Goal: Transaction & Acquisition: Purchase product/service

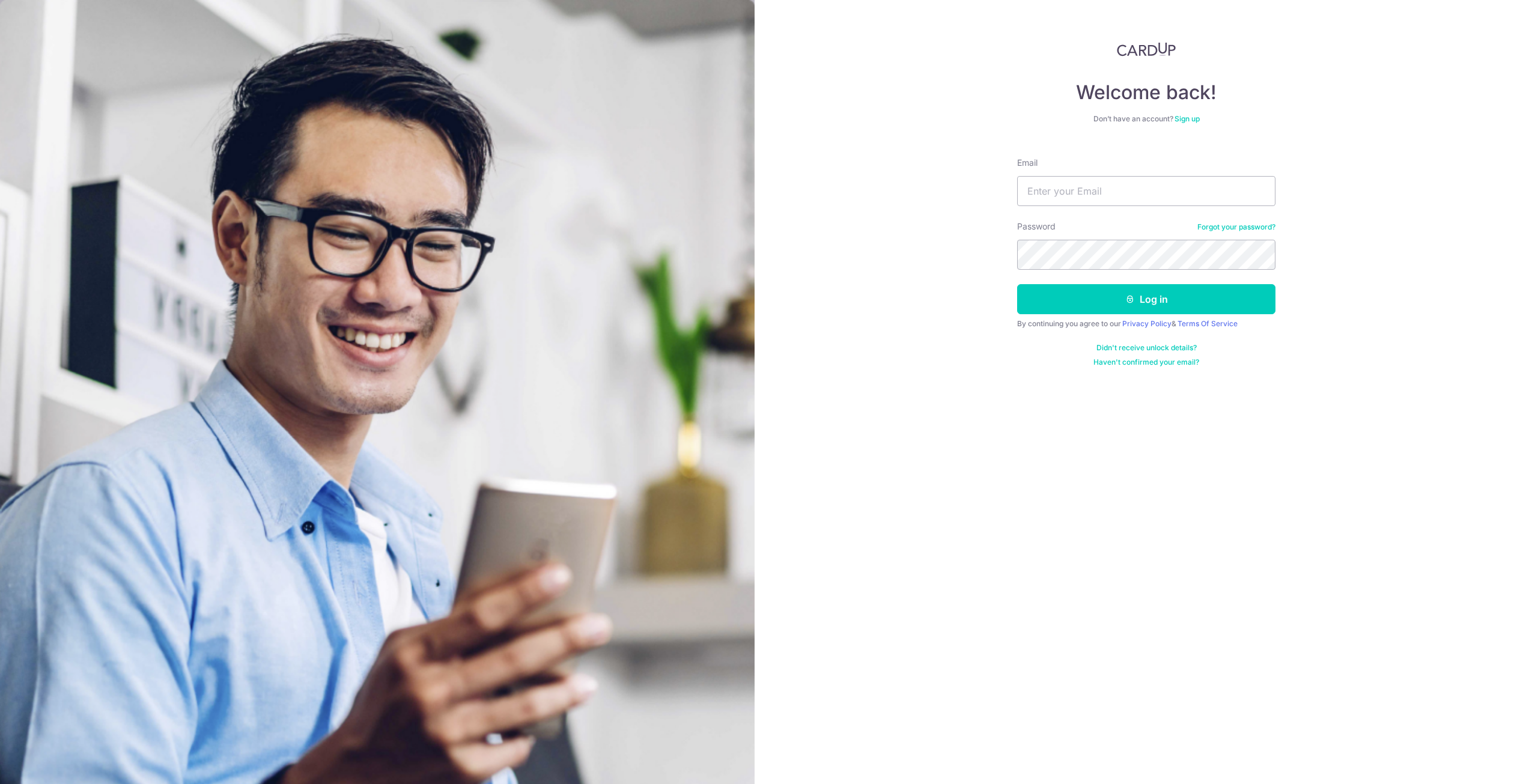
click at [1138, 174] on div "Email" at bounding box center [1146, 181] width 258 height 49
click at [1138, 190] on input "Email" at bounding box center [1146, 191] width 258 height 30
type input "hlinzy91@gmail.com"
click at [1080, 281] on form "Email hlinzy91@gmail.com Password Forgot your password? Log in By continuing yo…" at bounding box center [1146, 257] width 258 height 219
click at [1077, 287] on button "Log in" at bounding box center [1146, 299] width 258 height 30
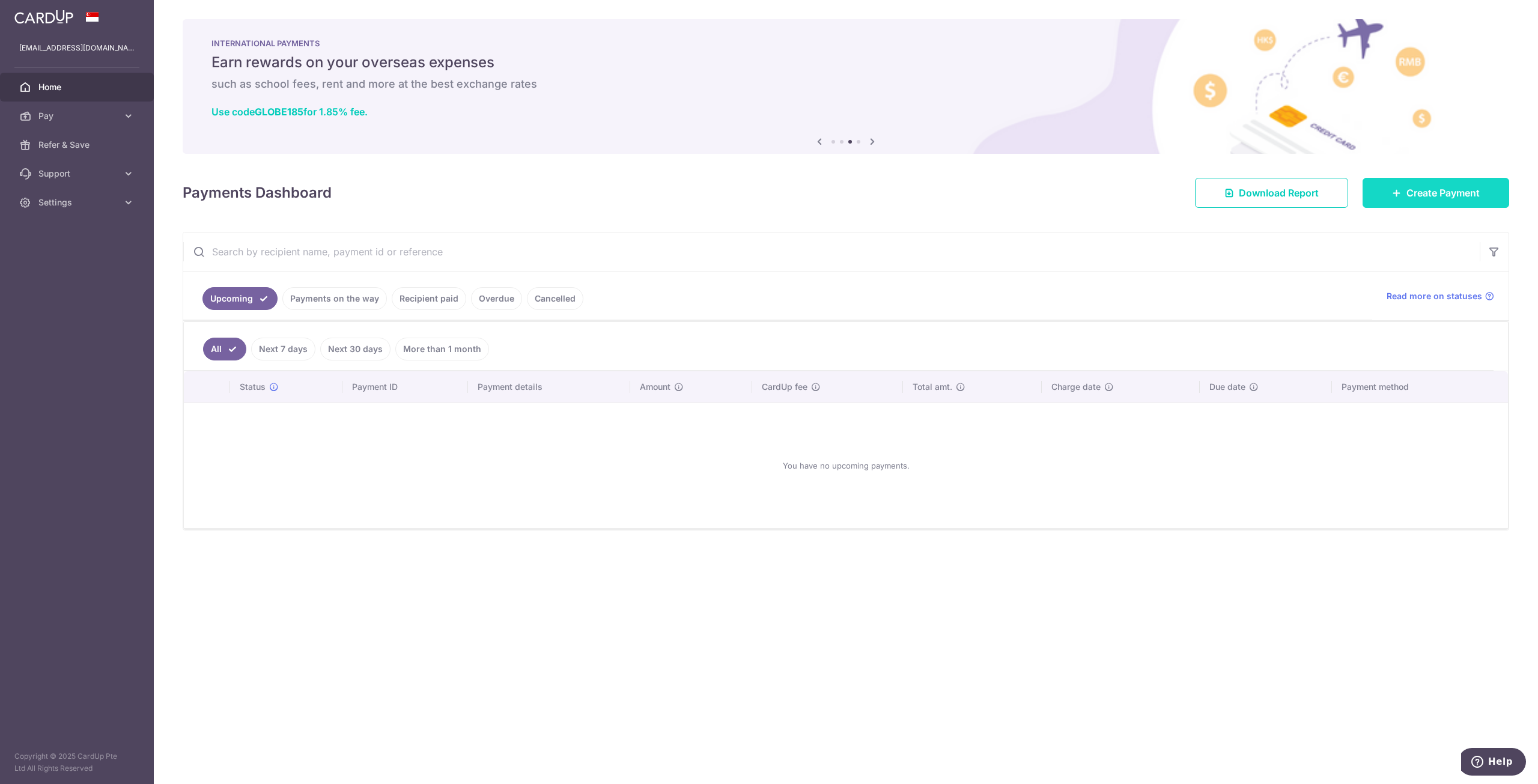
click at [1390, 181] on link "Create Payment" at bounding box center [1436, 193] width 147 height 30
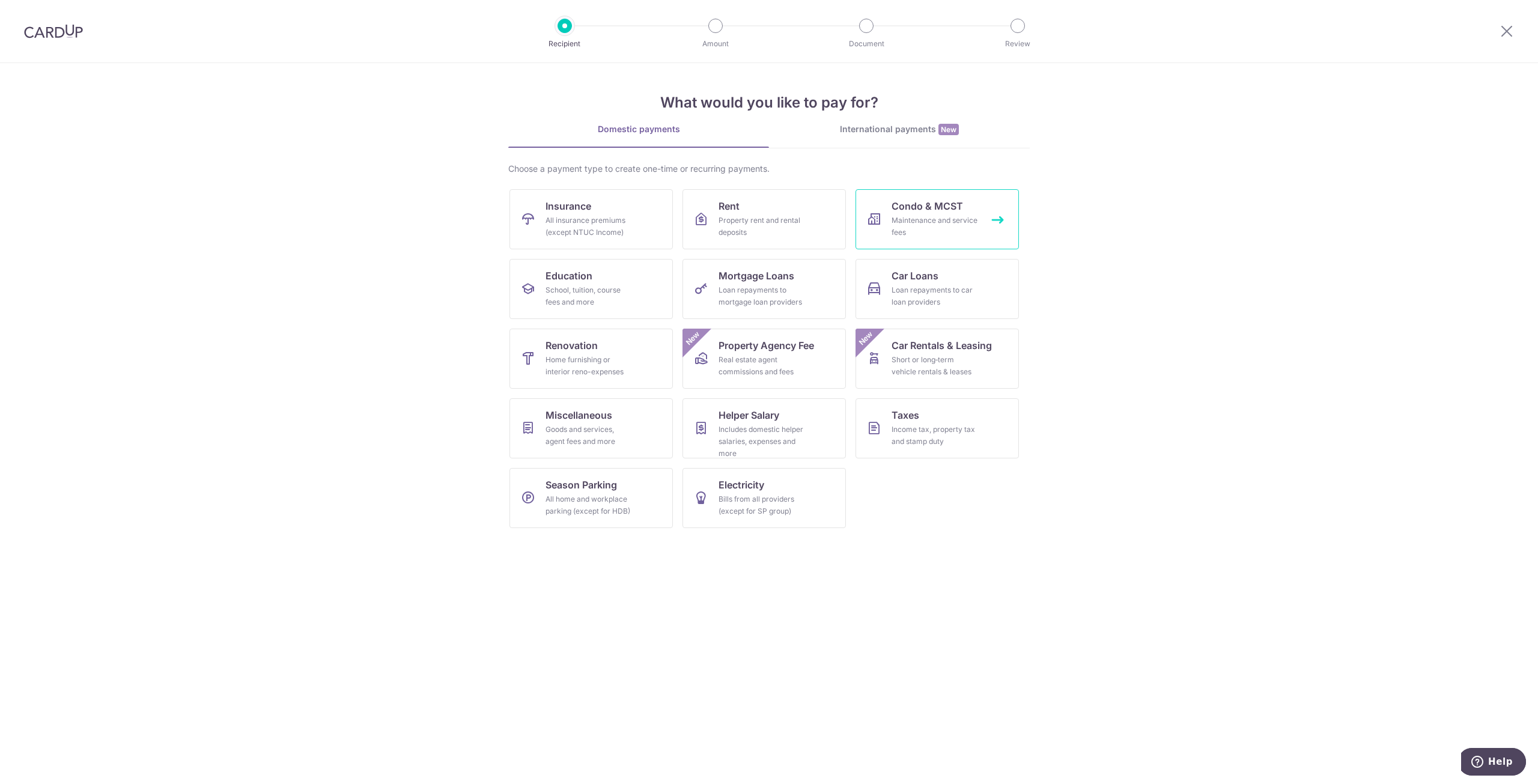
click at [931, 202] on span "Condo & MCST" at bounding box center [927, 205] width 72 height 14
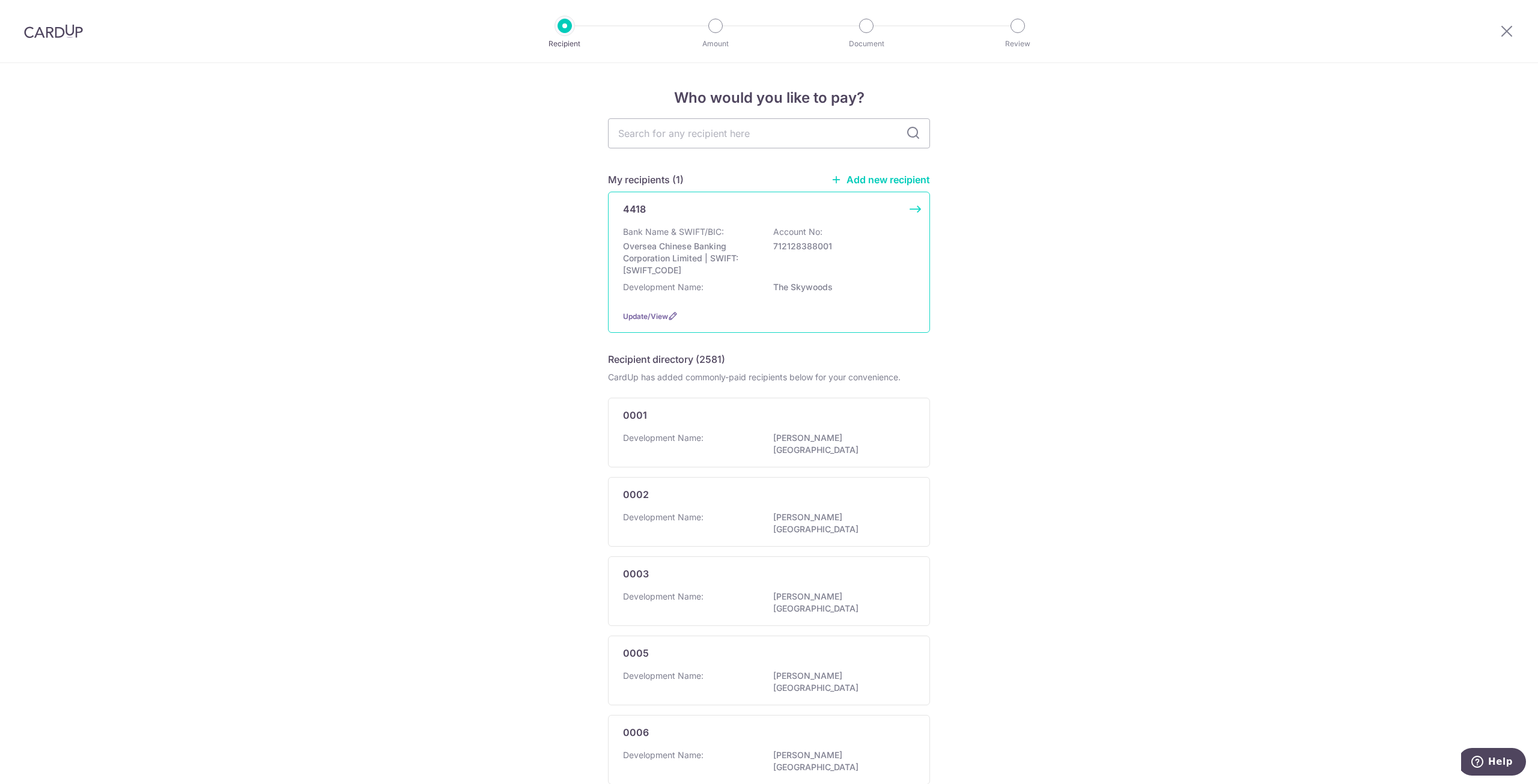
click at [696, 236] on p "Bank Name & SWIFT/BIC:" at bounding box center [674, 232] width 101 height 12
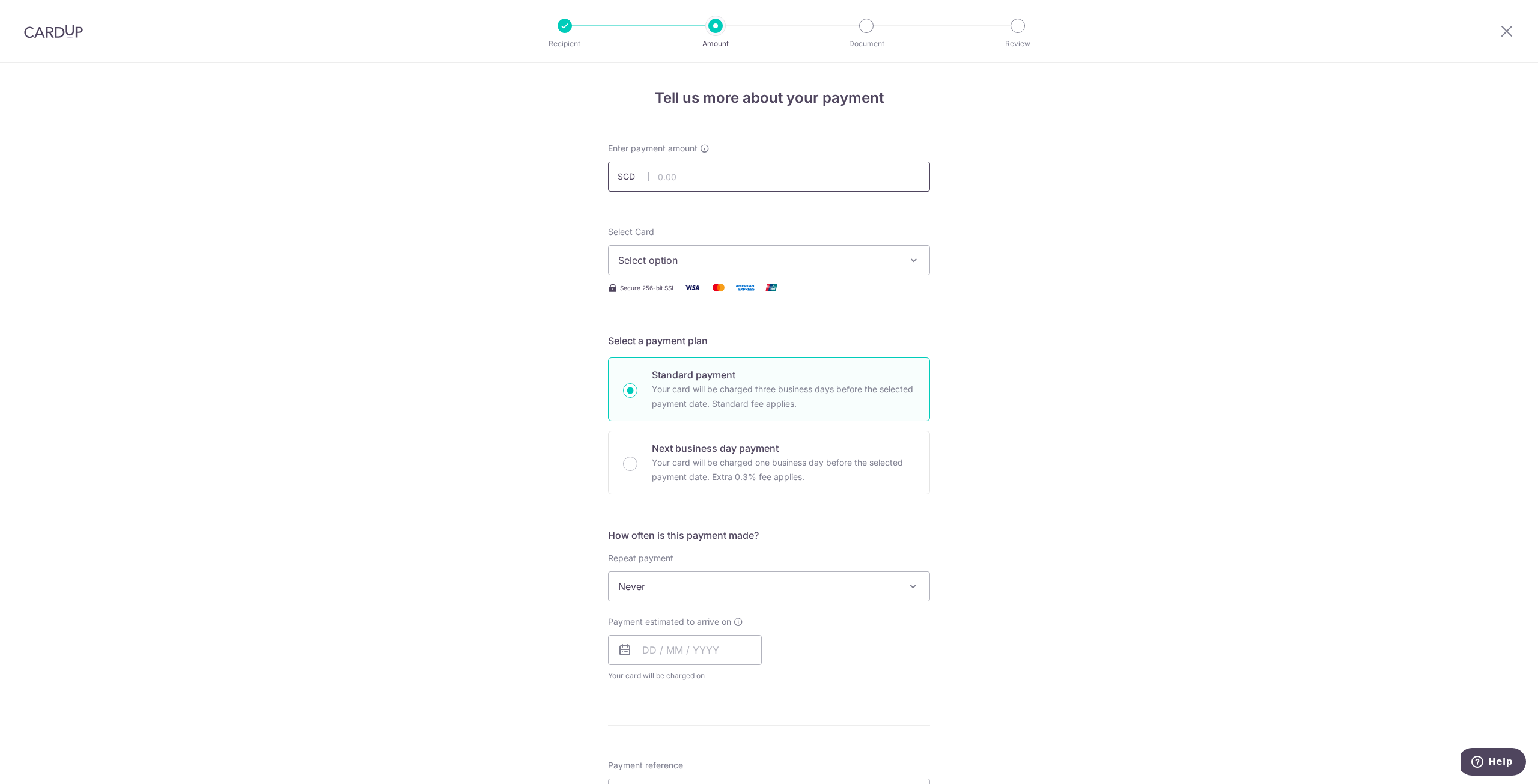
click at [753, 177] on input "text" at bounding box center [769, 177] width 322 height 30
type input "1,155.98"
drag, startPoint x: 958, startPoint y: 198, endPoint x: 949, endPoint y: 202, distance: 9.8
click at [958, 198] on div "Tell us more about your payment Enter payment amount SGD 1,155.98 1155.98 Selec…" at bounding box center [769, 606] width 1538 height 1086
click at [893, 261] on span "Select option" at bounding box center [758, 260] width 280 height 14
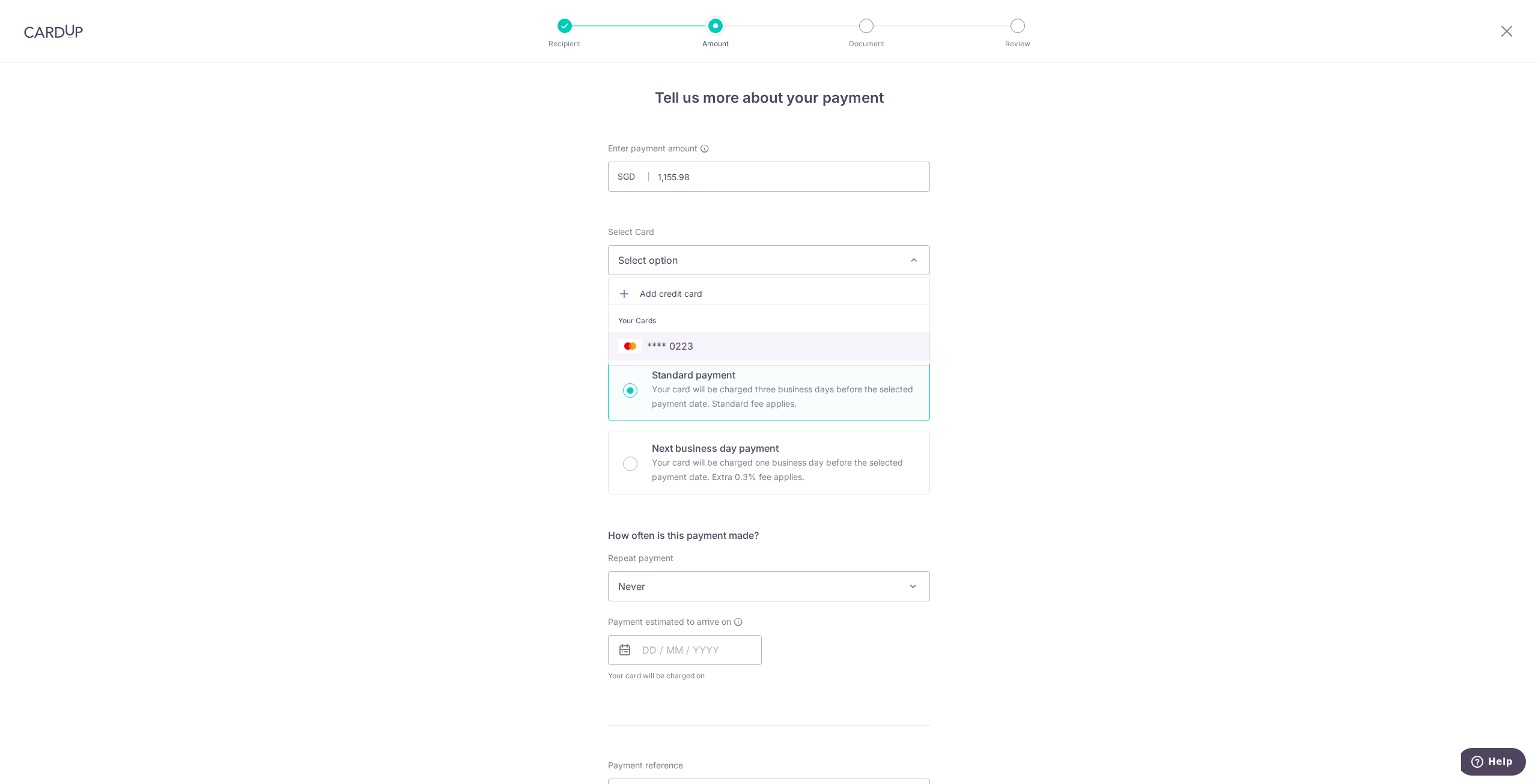
click at [786, 348] on span "**** 0223" at bounding box center [769, 345] width 302 height 14
click at [1082, 547] on div "Tell us more about your payment Enter payment amount SGD 1,155.98 1155.98 Selec…" at bounding box center [769, 606] width 1538 height 1086
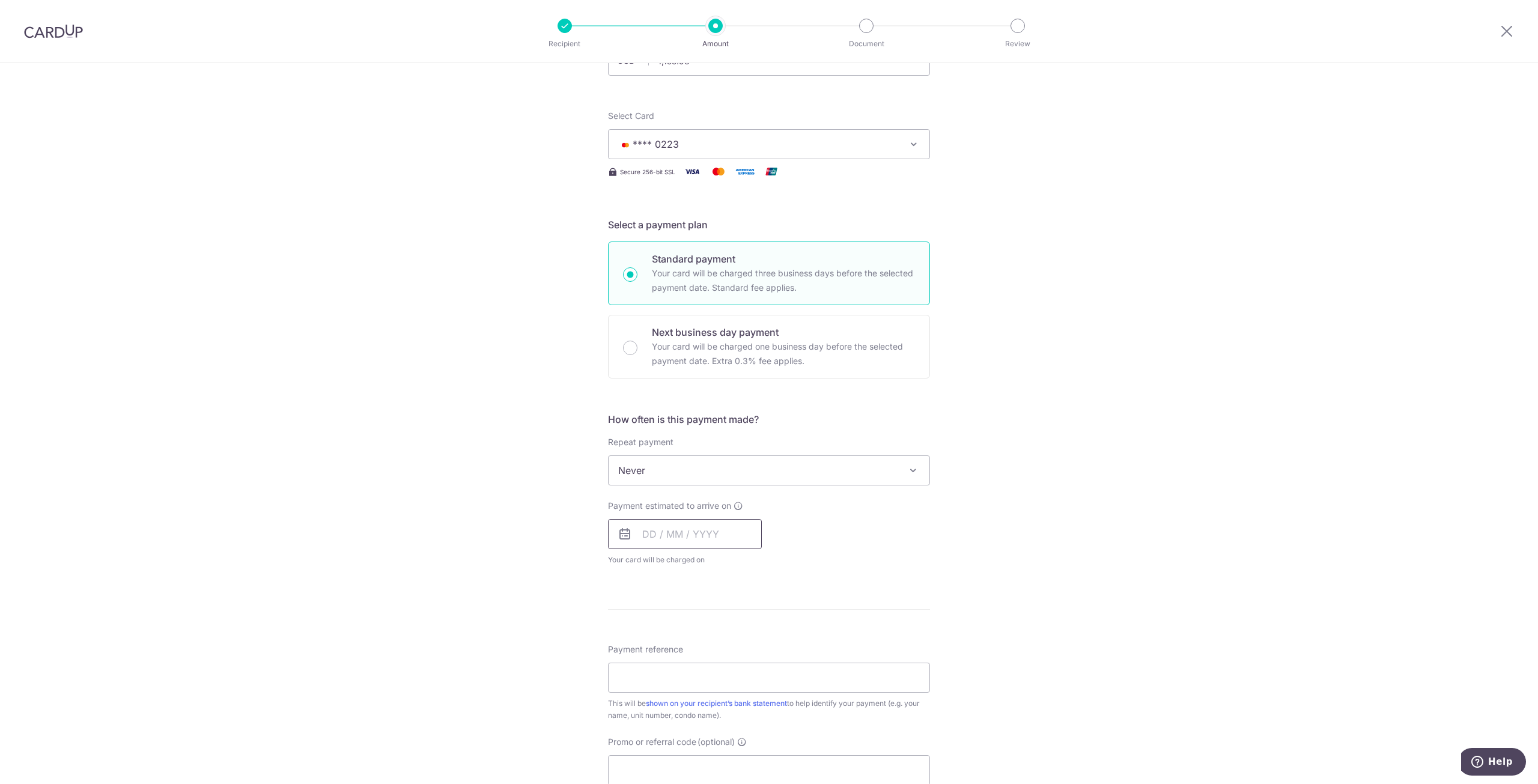
scroll to position [120, 0]
click at [656, 528] on input "text" at bounding box center [685, 530] width 154 height 30
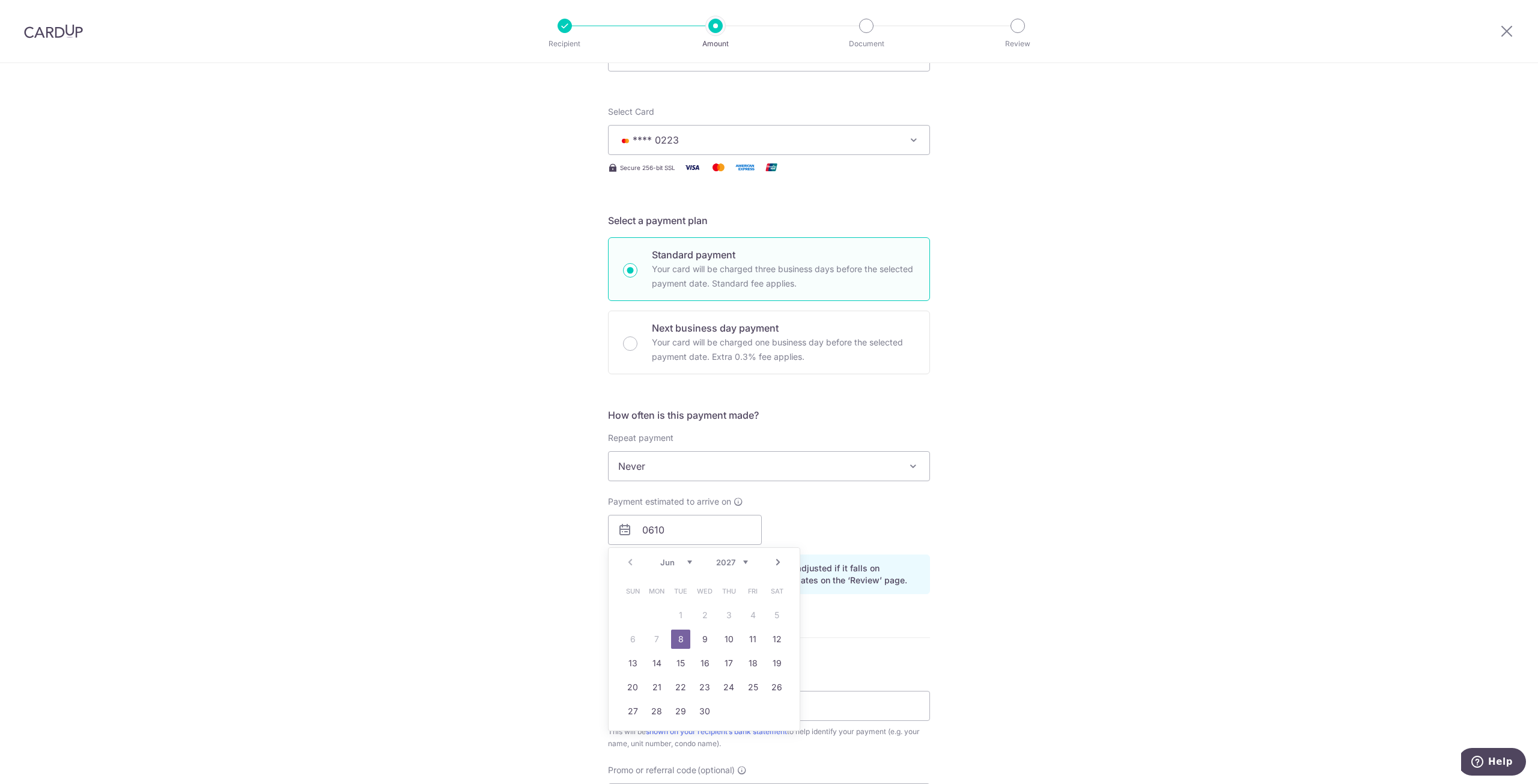
click at [981, 519] on div "Tell us more about your payment Enter payment amount SGD 1,155.98 1155.98 Selec…" at bounding box center [769, 502] width 1538 height 1119
click at [704, 542] on input "0610" at bounding box center [685, 530] width 154 height 30
click at [753, 637] on link "10" at bounding box center [753, 639] width 20 height 20
type input "10/10/2025"
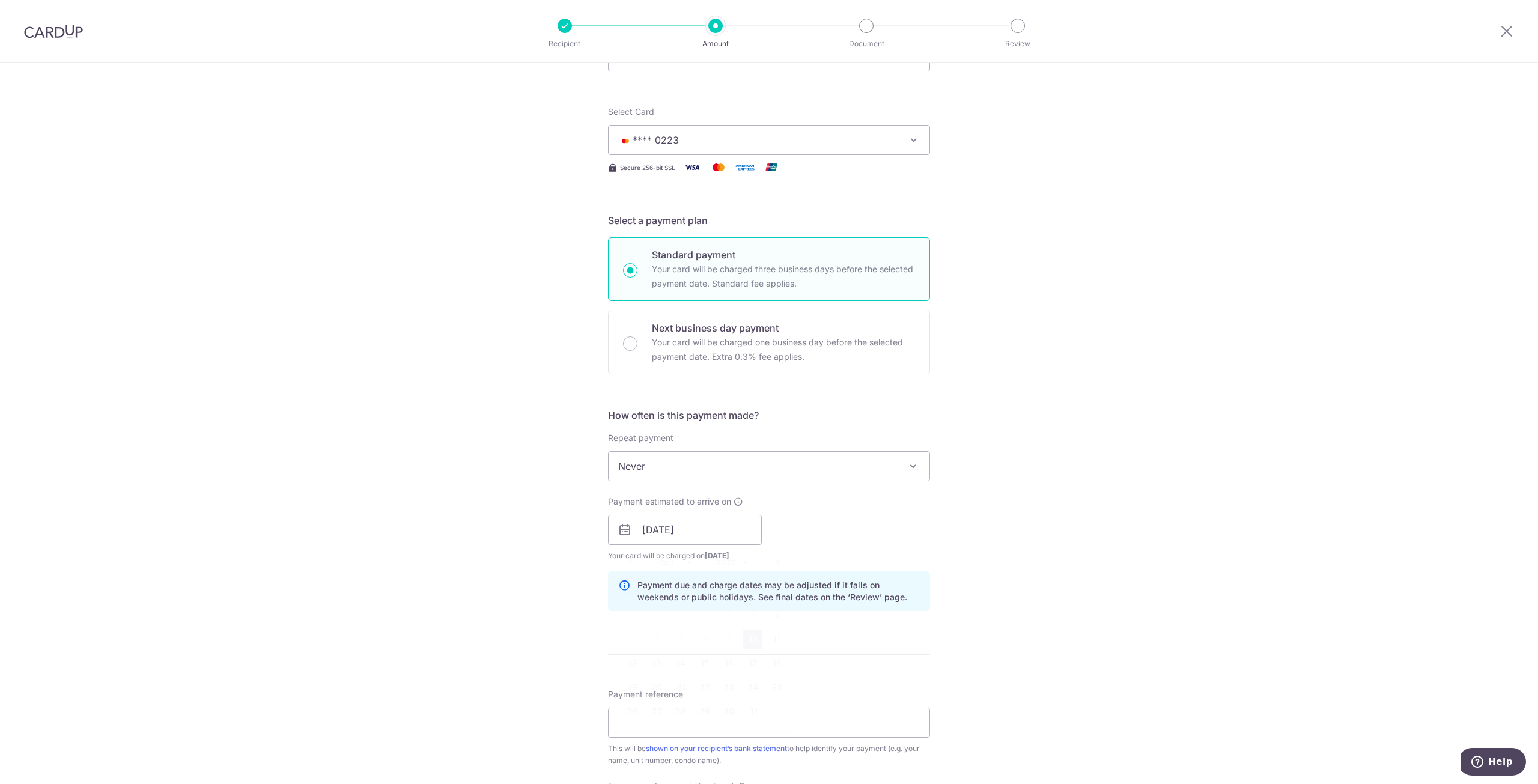
click at [753, 637] on form "Enter payment amount SGD 1,155.98 1155.98 Select Card **** 0223 Add credit card…" at bounding box center [769, 522] width 322 height 1000
click at [915, 560] on div "Payment estimated to arrive on 10/10/2025 Prev Next Oct Nov Dec 2025 2026 2027 …" at bounding box center [769, 528] width 337 height 66
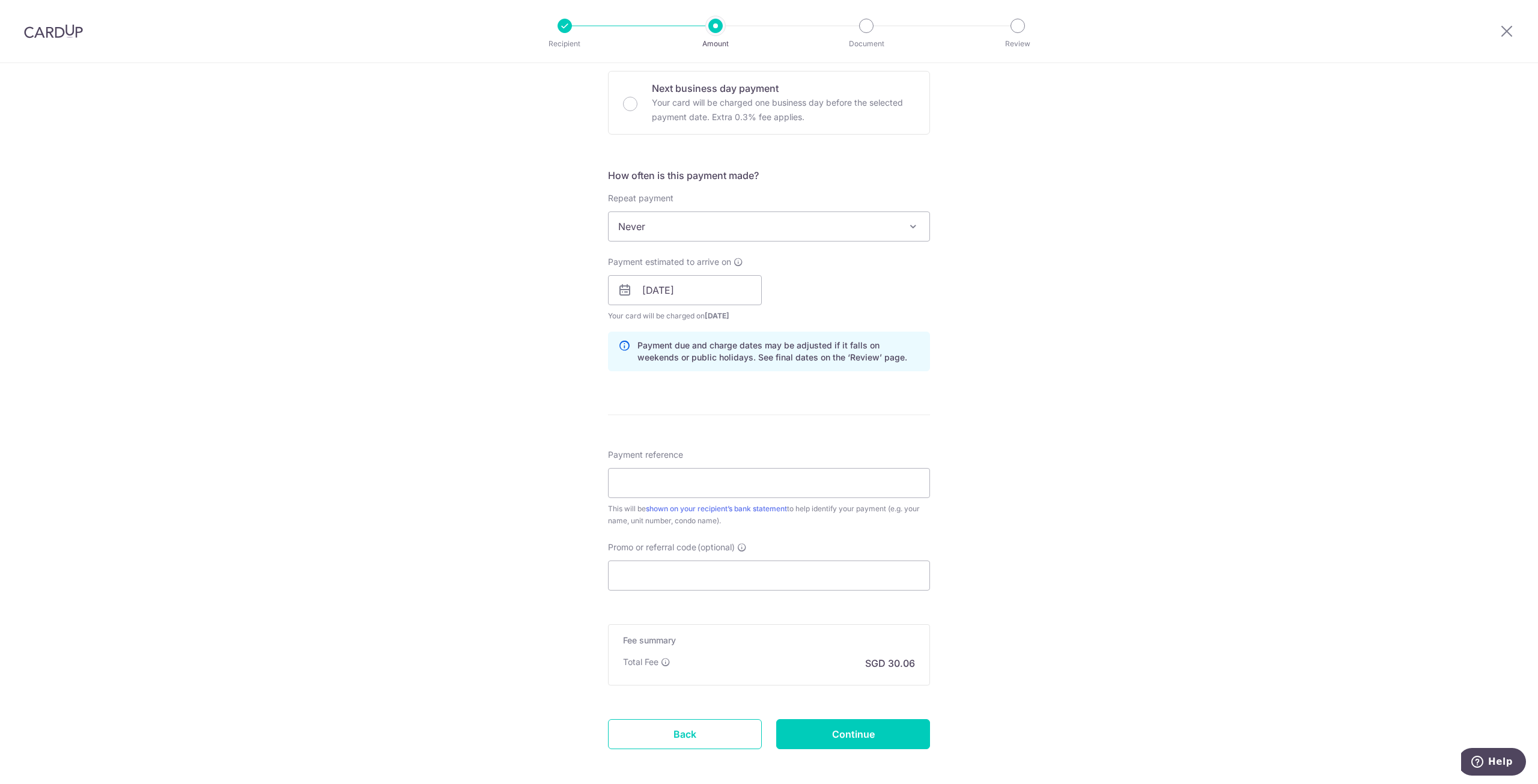
scroll to position [360, 0]
click at [796, 485] on input "Payment reference" at bounding box center [769, 482] width 322 height 30
type input "SkyWoods Blk 09 04-21"
click at [1077, 463] on div "Tell us more about your payment Enter payment amount SGD 1,155.98 1155.98 Selec…" at bounding box center [769, 270] width 1538 height 1135
click at [841, 561] on input "Promo or referral code (optional)" at bounding box center [769, 575] width 322 height 30
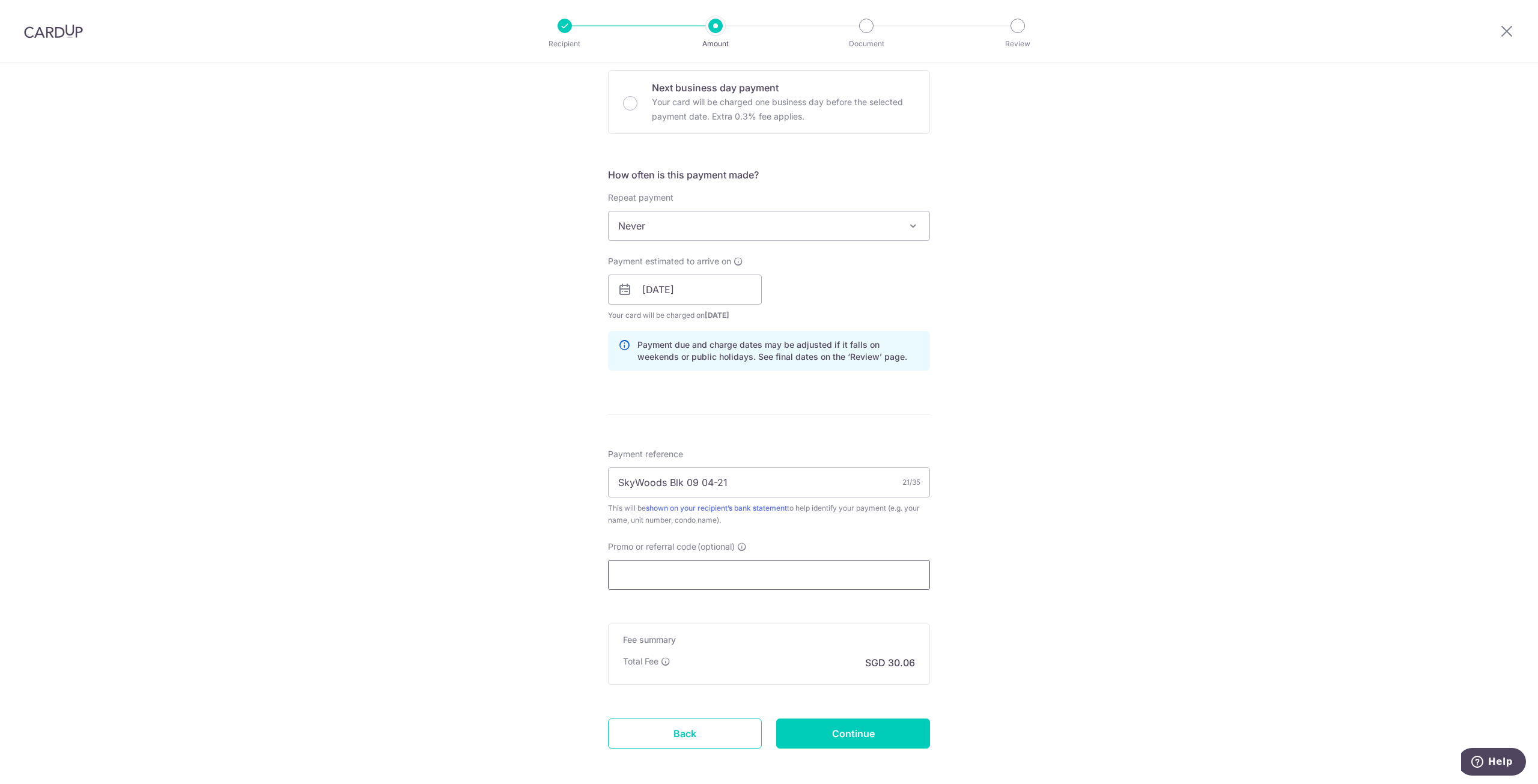
click at [681, 570] on input "Promo or referral code (optional)" at bounding box center [769, 575] width 322 height 30
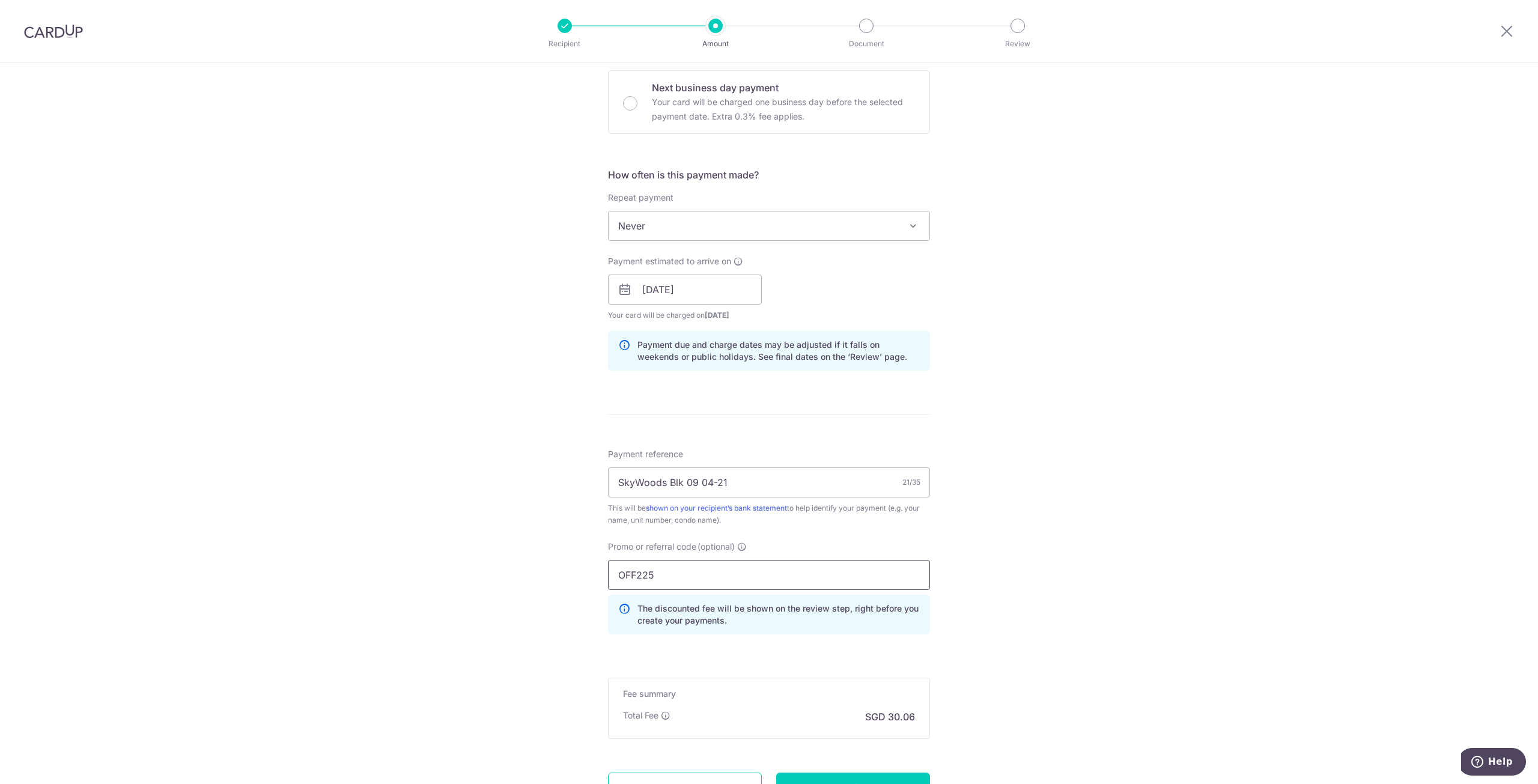
type input "OFF225"
click button "Add Card" at bounding box center [0, 0] width 0 height 0
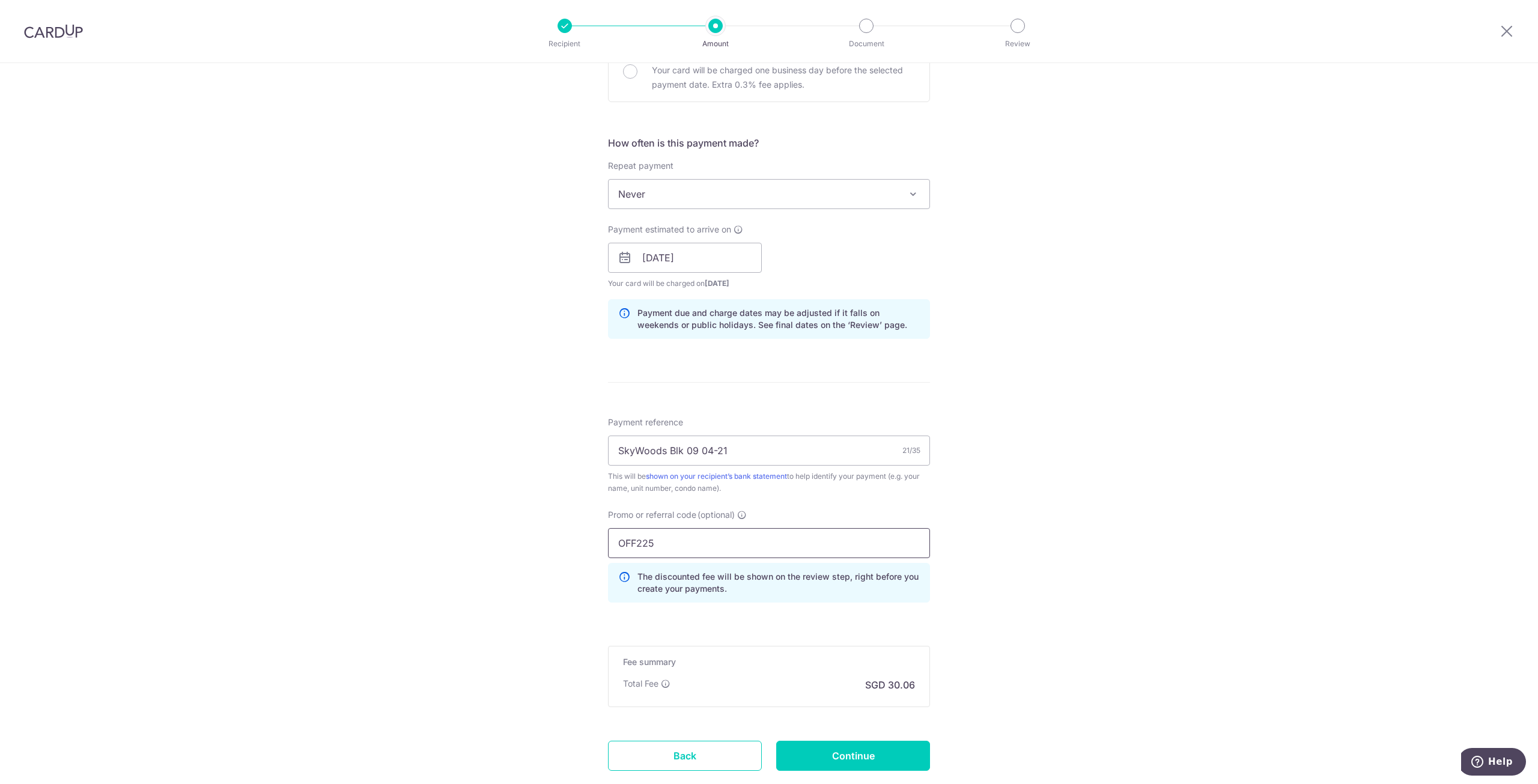
scroll to position [421, 0]
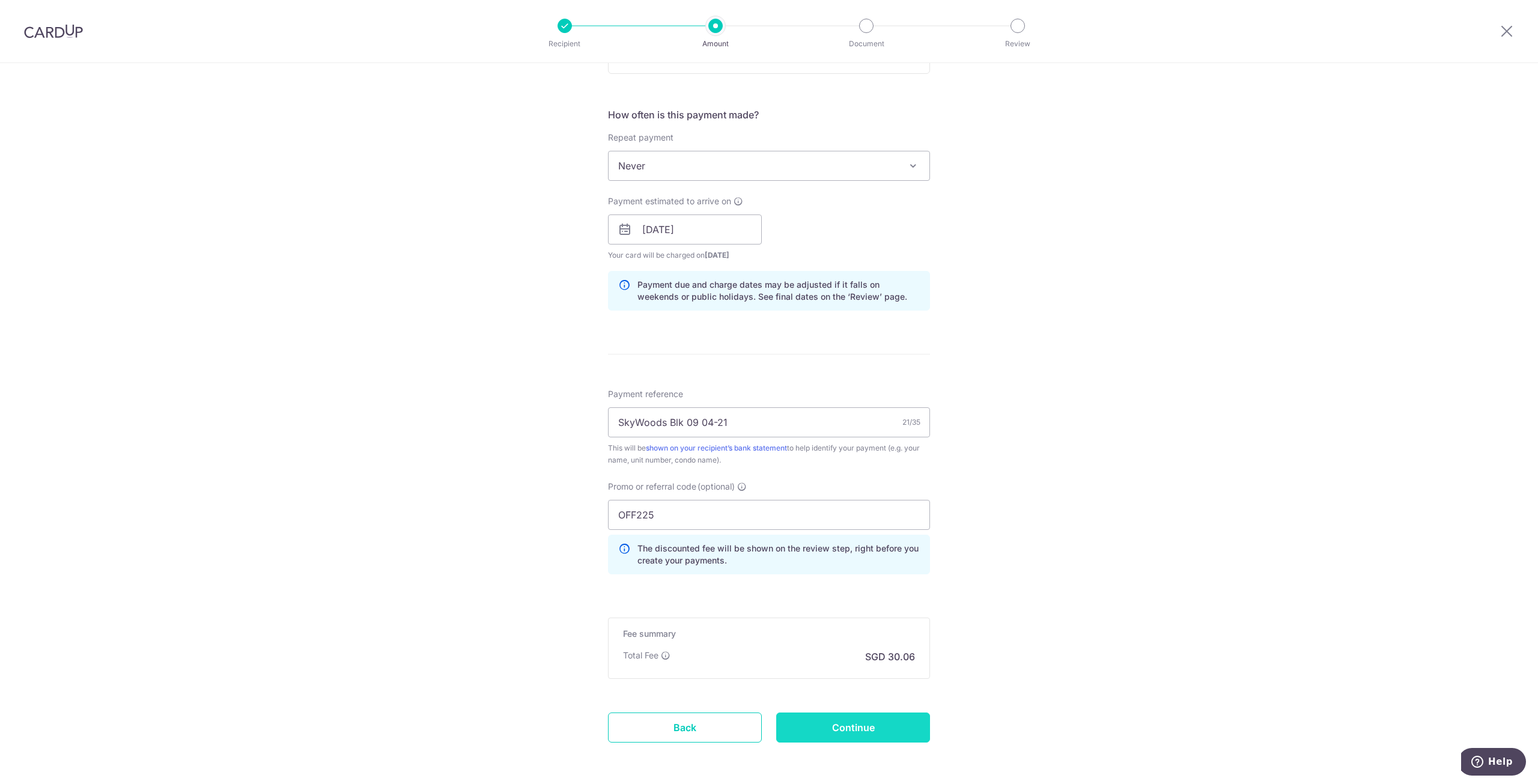
click at [894, 720] on input "Continue" at bounding box center [853, 728] width 154 height 30
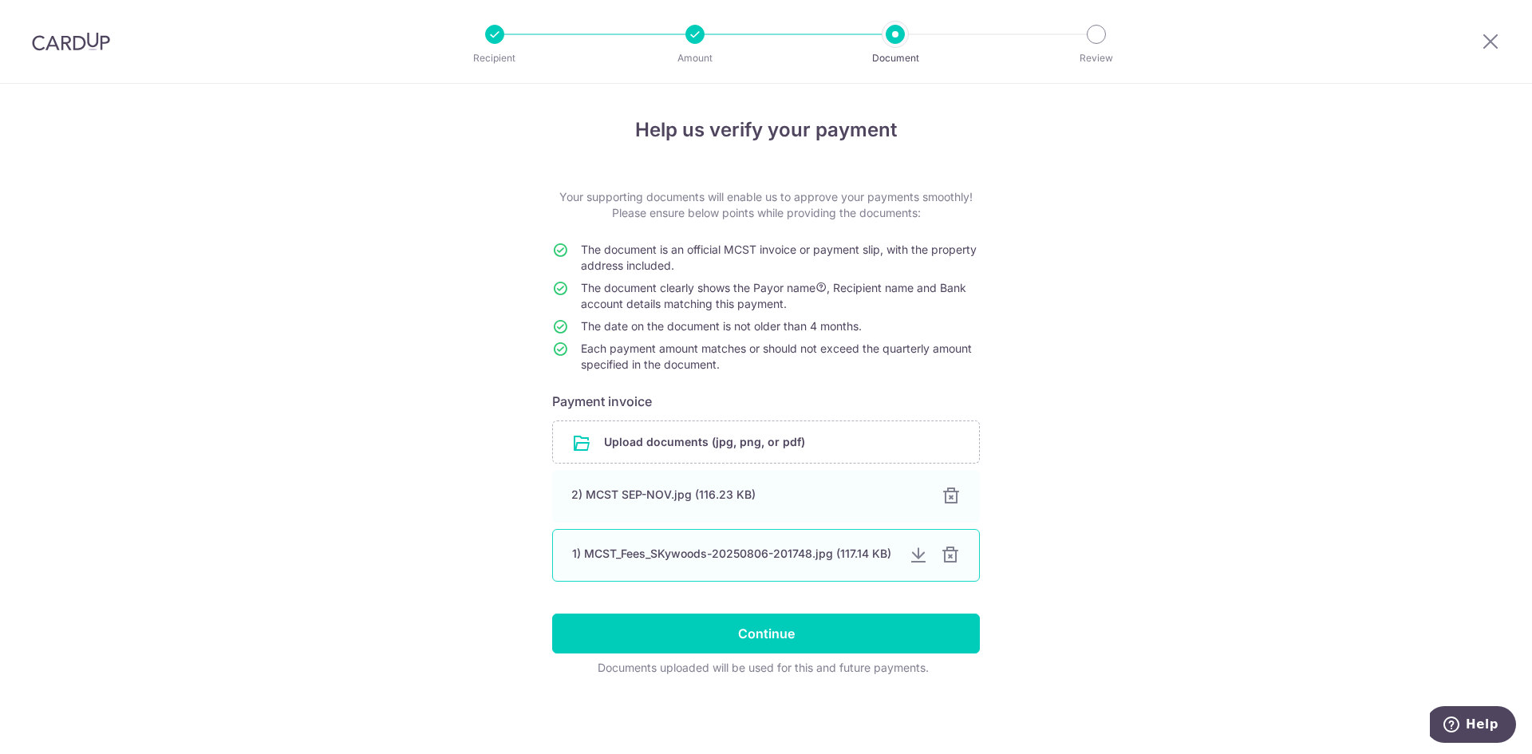
click at [959, 557] on div at bounding box center [950, 555] width 19 height 19
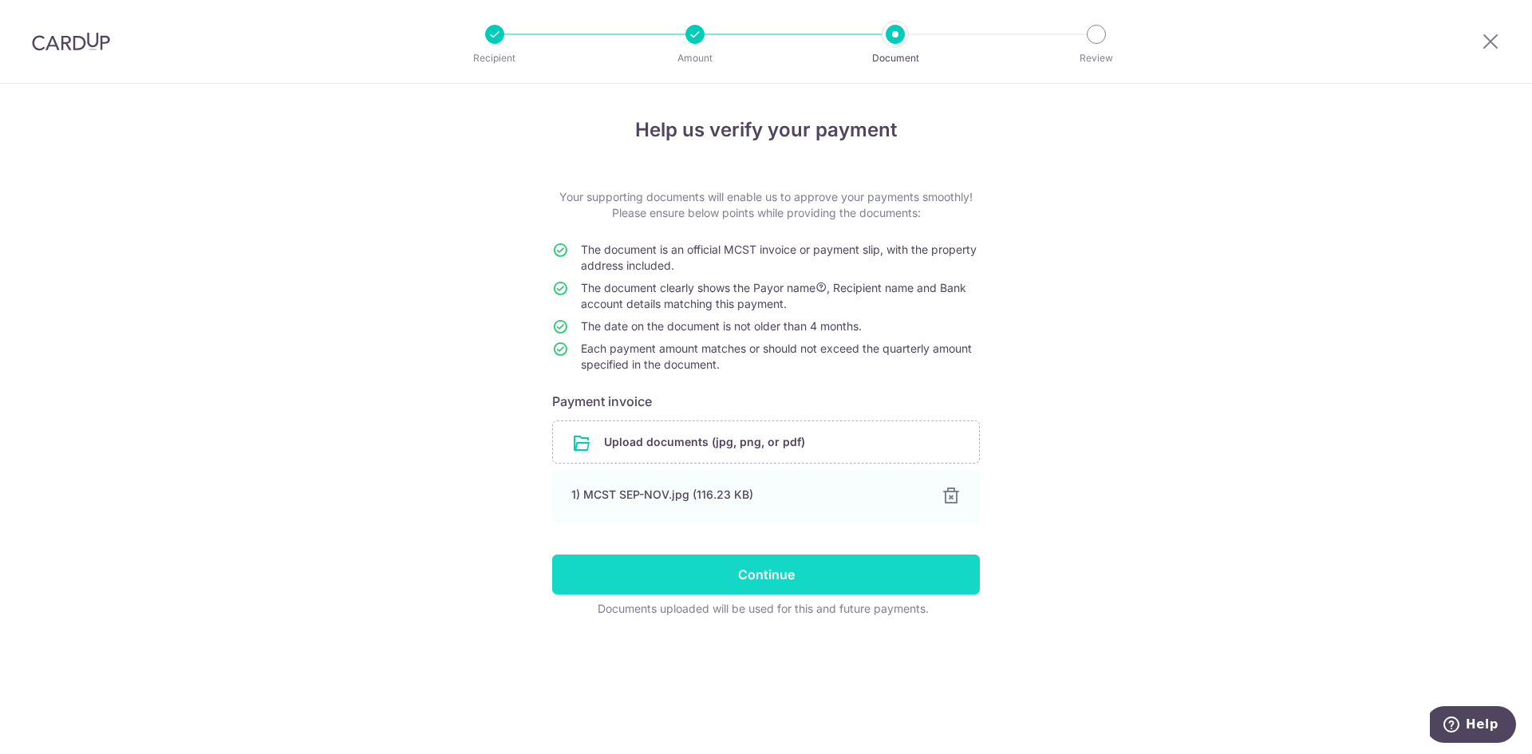
click at [860, 570] on input "Continue" at bounding box center [766, 575] width 428 height 40
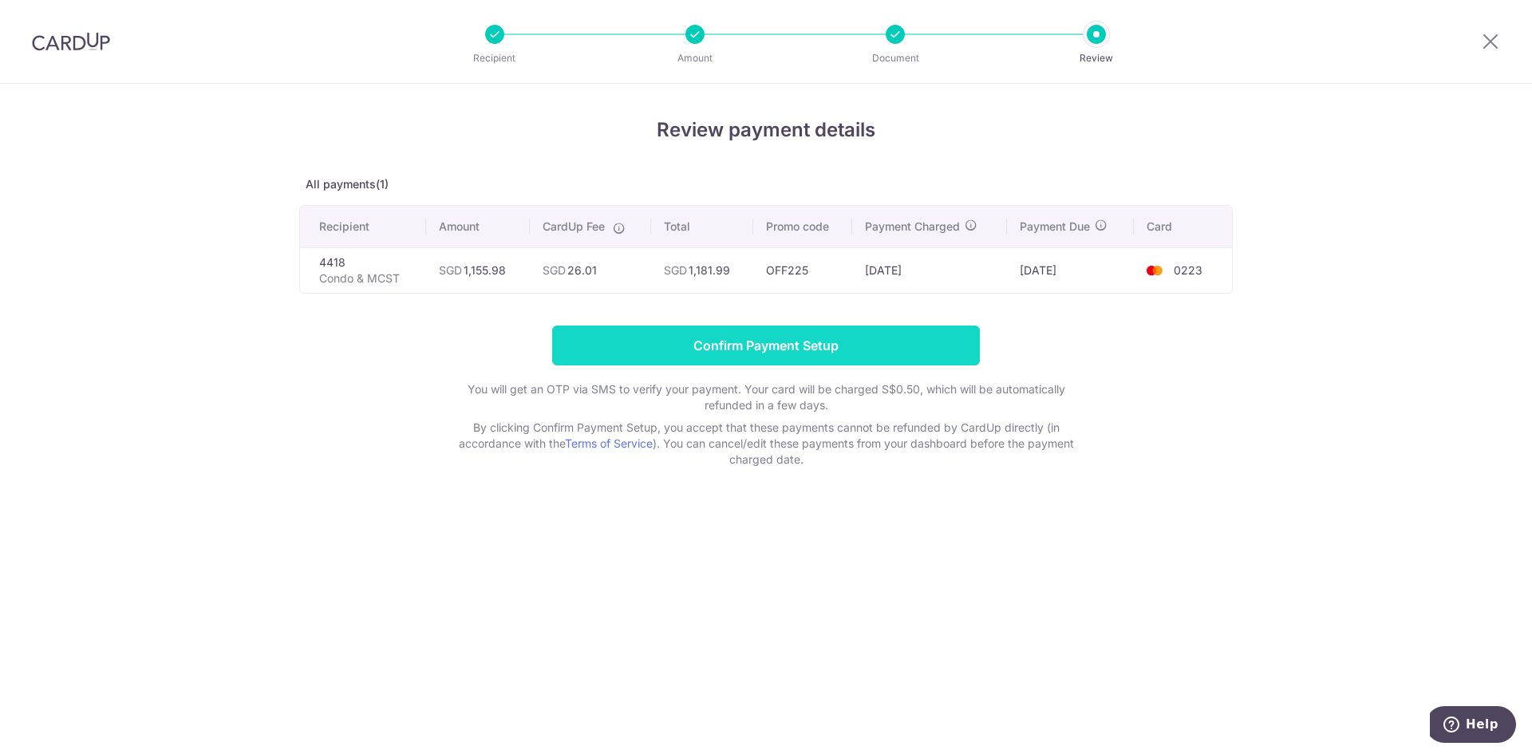
click at [711, 347] on input "Confirm Payment Setup" at bounding box center [766, 346] width 428 height 40
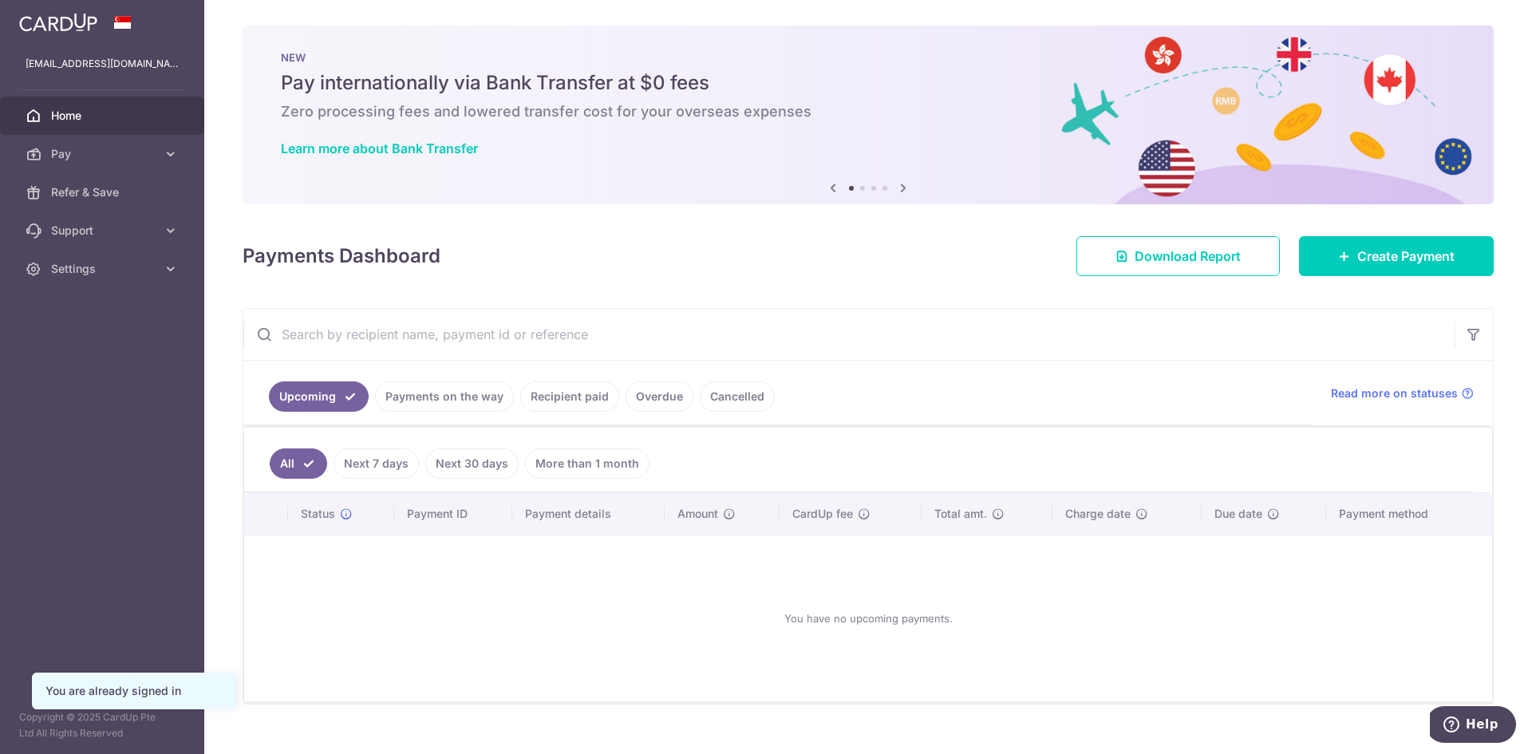
click at [434, 392] on link "Payments on the way" at bounding box center [444, 397] width 139 height 30
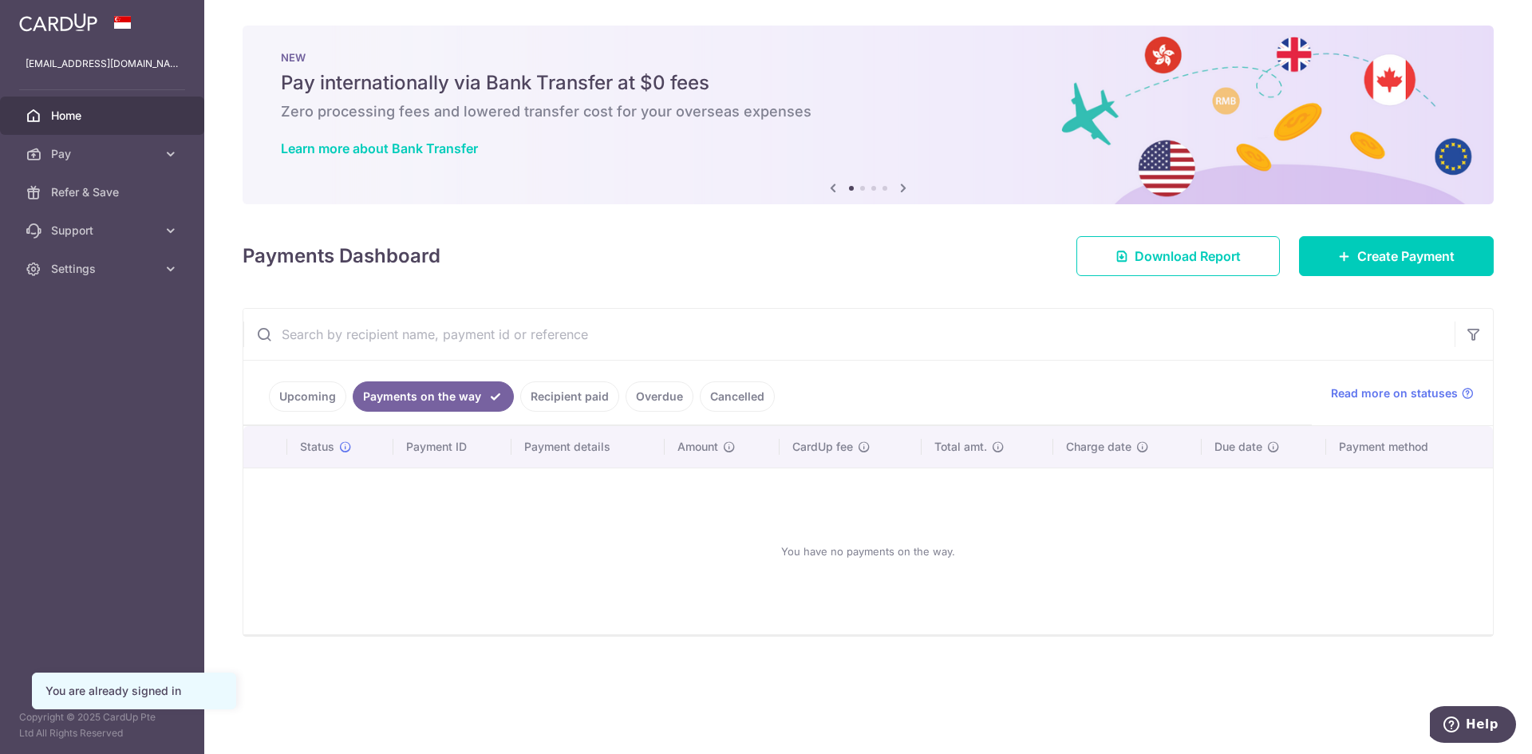
click at [564, 387] on link "Recipient paid" at bounding box center [569, 397] width 99 height 30
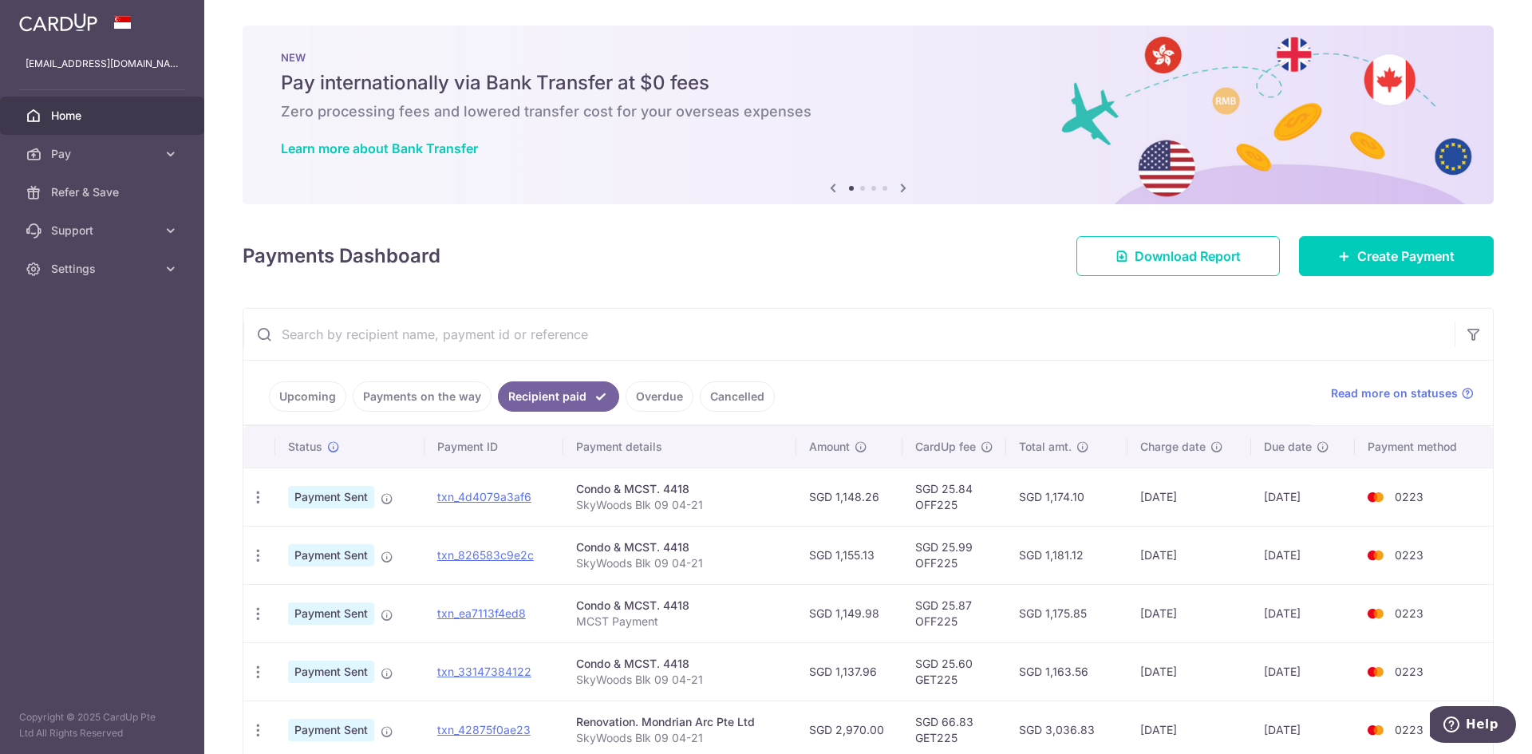
click at [287, 394] on link "Upcoming" at bounding box center [307, 397] width 77 height 30
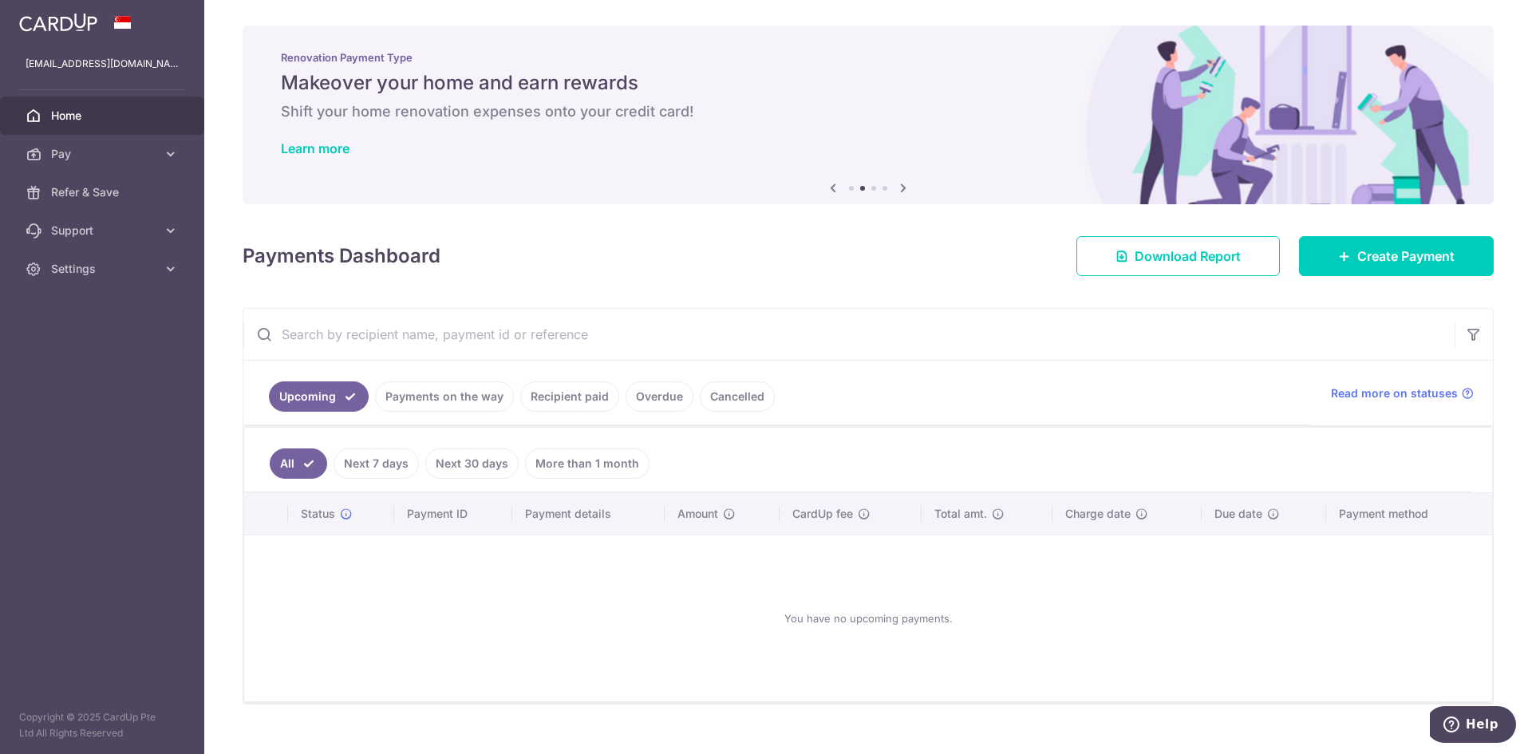
click at [403, 469] on link "Next 7 days" at bounding box center [376, 464] width 85 height 30
click at [476, 447] on ul "All Next 7 days Next 30 days More than 1 month" at bounding box center [858, 460] width 1229 height 65
click at [480, 452] on link "Next 30 days" at bounding box center [471, 464] width 93 height 30
click at [614, 467] on link "More than 1 month" at bounding box center [587, 464] width 125 height 30
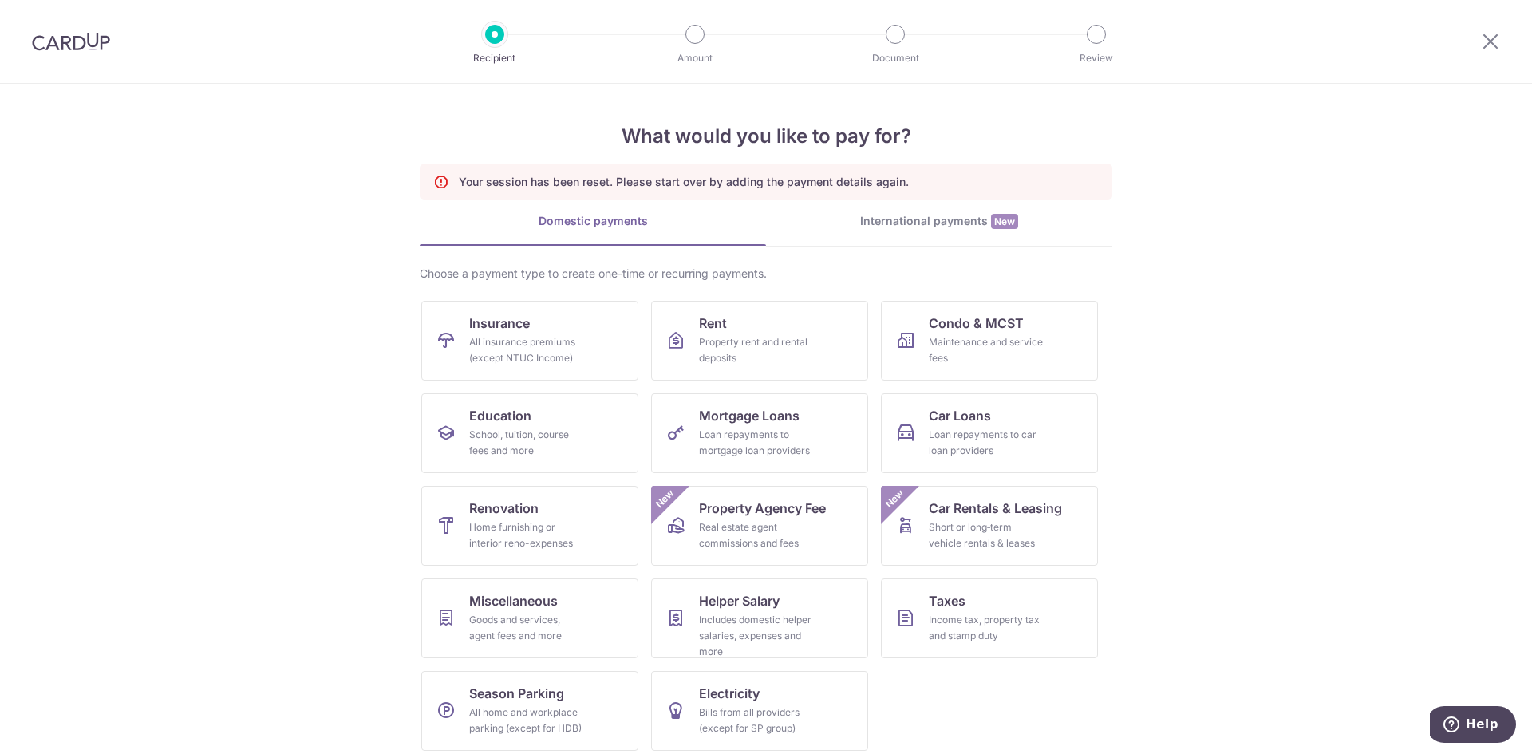
click at [954, 180] on div "Your session has been reset. Please start over by adding the payment details ag…" at bounding box center [766, 182] width 693 height 37
click at [983, 305] on link "Condo & MCST Maintenance and service fees" at bounding box center [989, 341] width 217 height 80
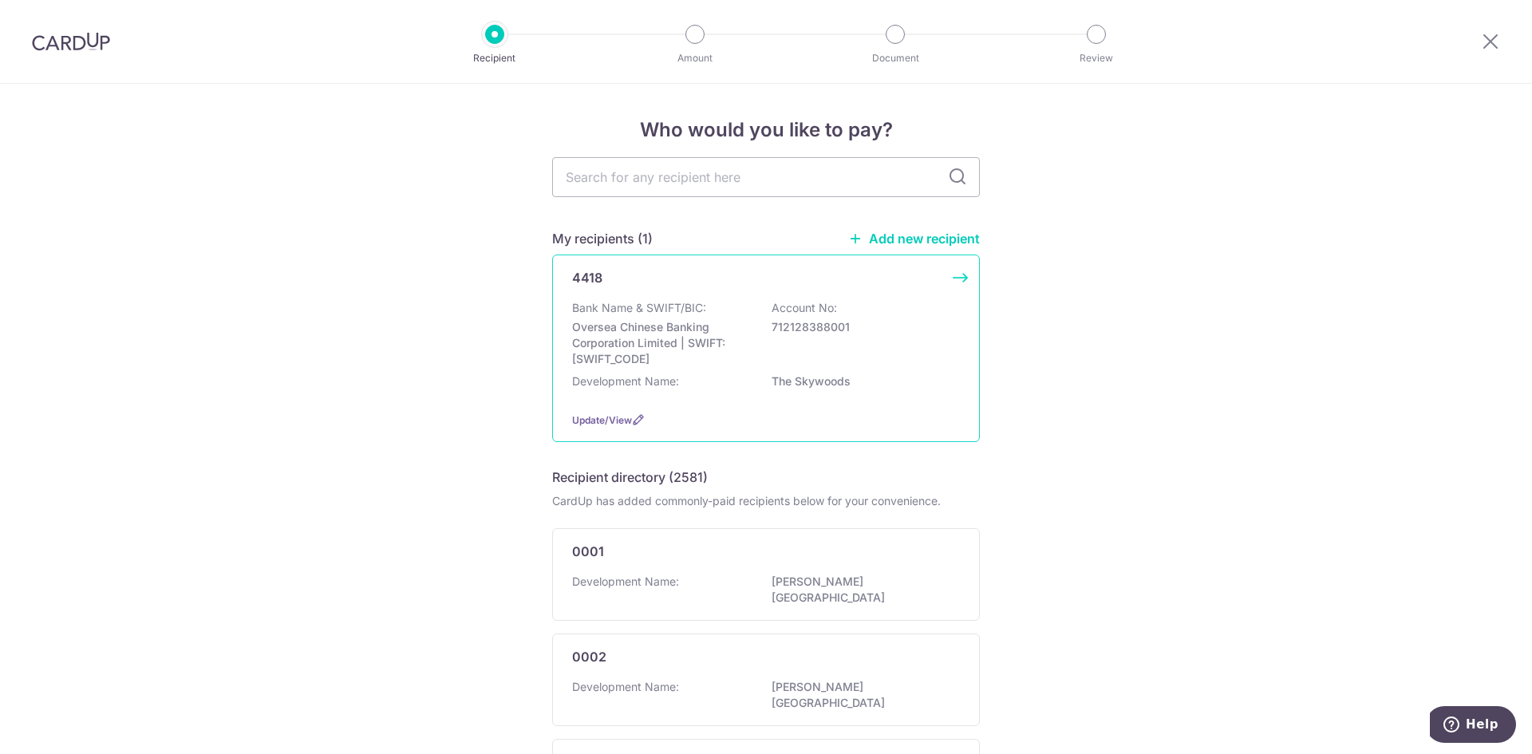
click at [843, 299] on div "4418 Bank Name & SWIFT/BIC: Oversea Chinese Banking Corporation Limited | SWIFT…" at bounding box center [766, 349] width 428 height 188
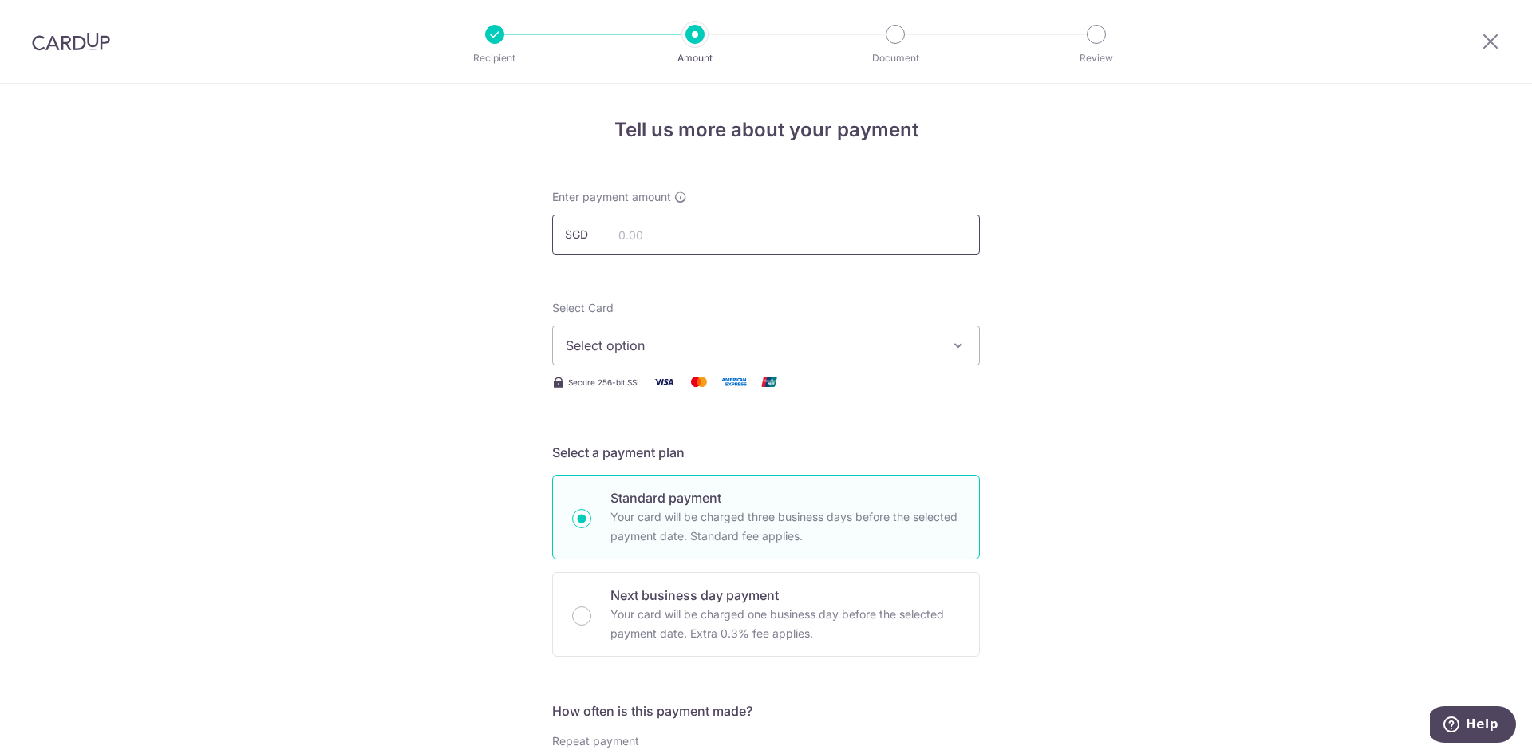
click at [757, 210] on div "Enter payment amount SGD" at bounding box center [766, 221] width 428 height 65
click at [751, 223] on input "text" at bounding box center [766, 235] width 428 height 40
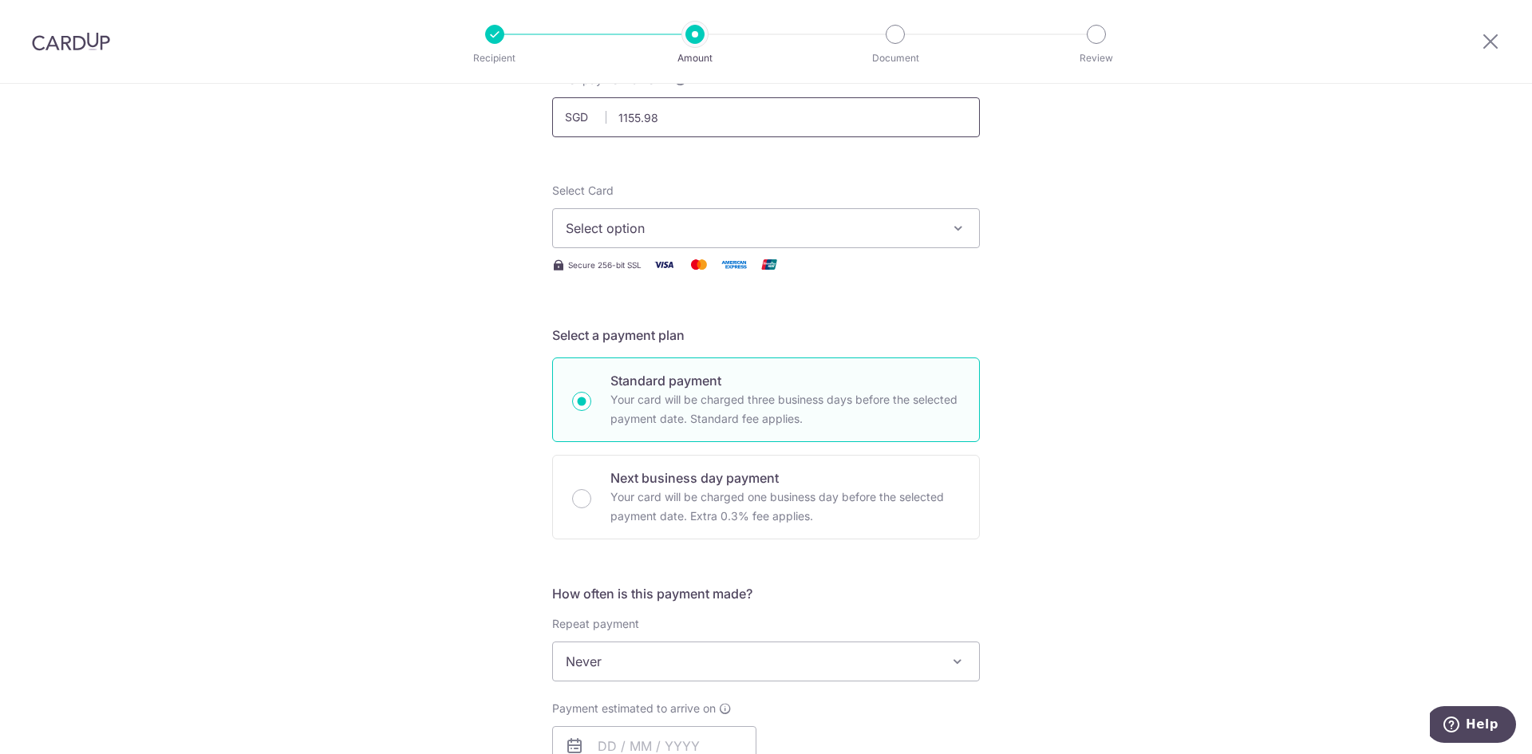
scroll to position [239, 0]
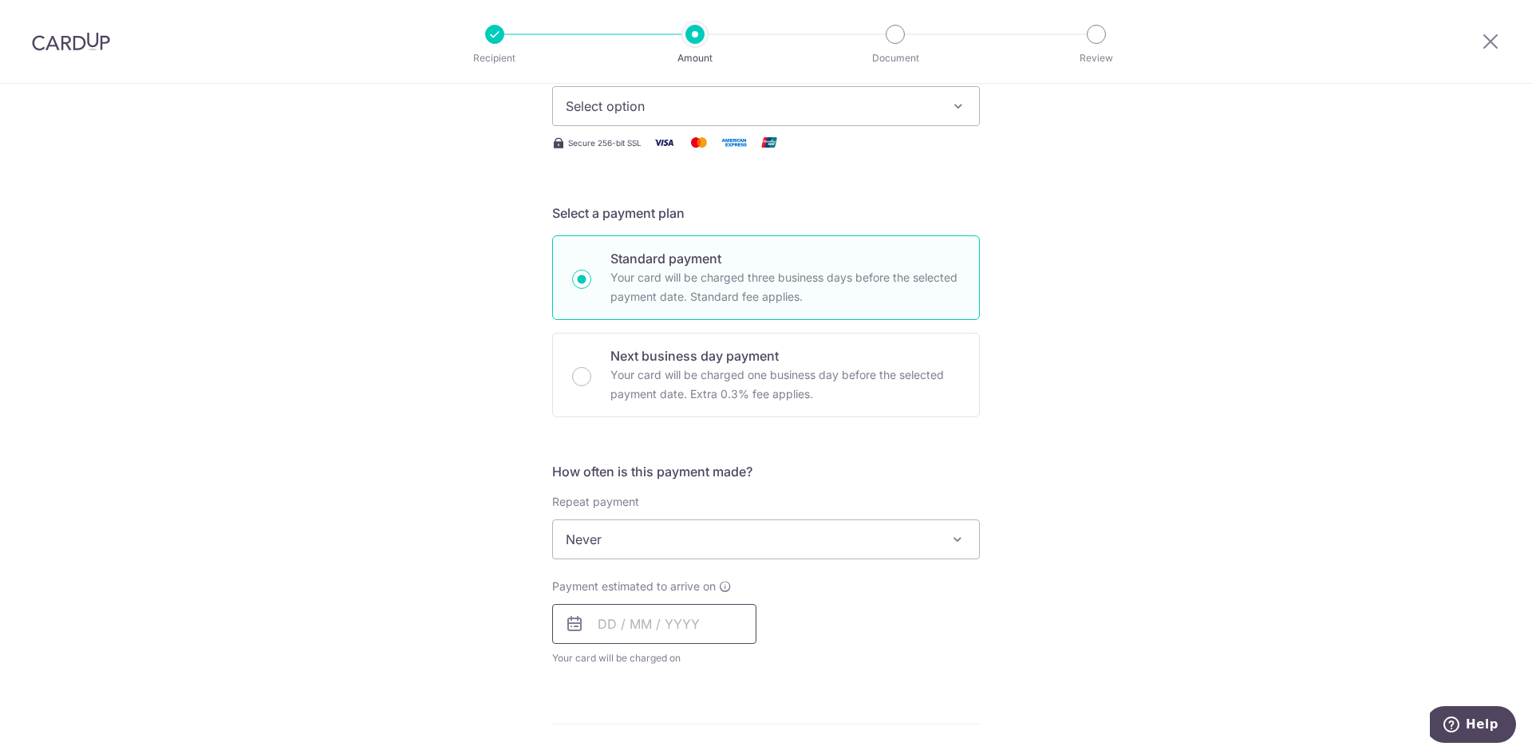
type input "1,155.98"
click at [639, 626] on input "text" at bounding box center [654, 624] width 204 height 40
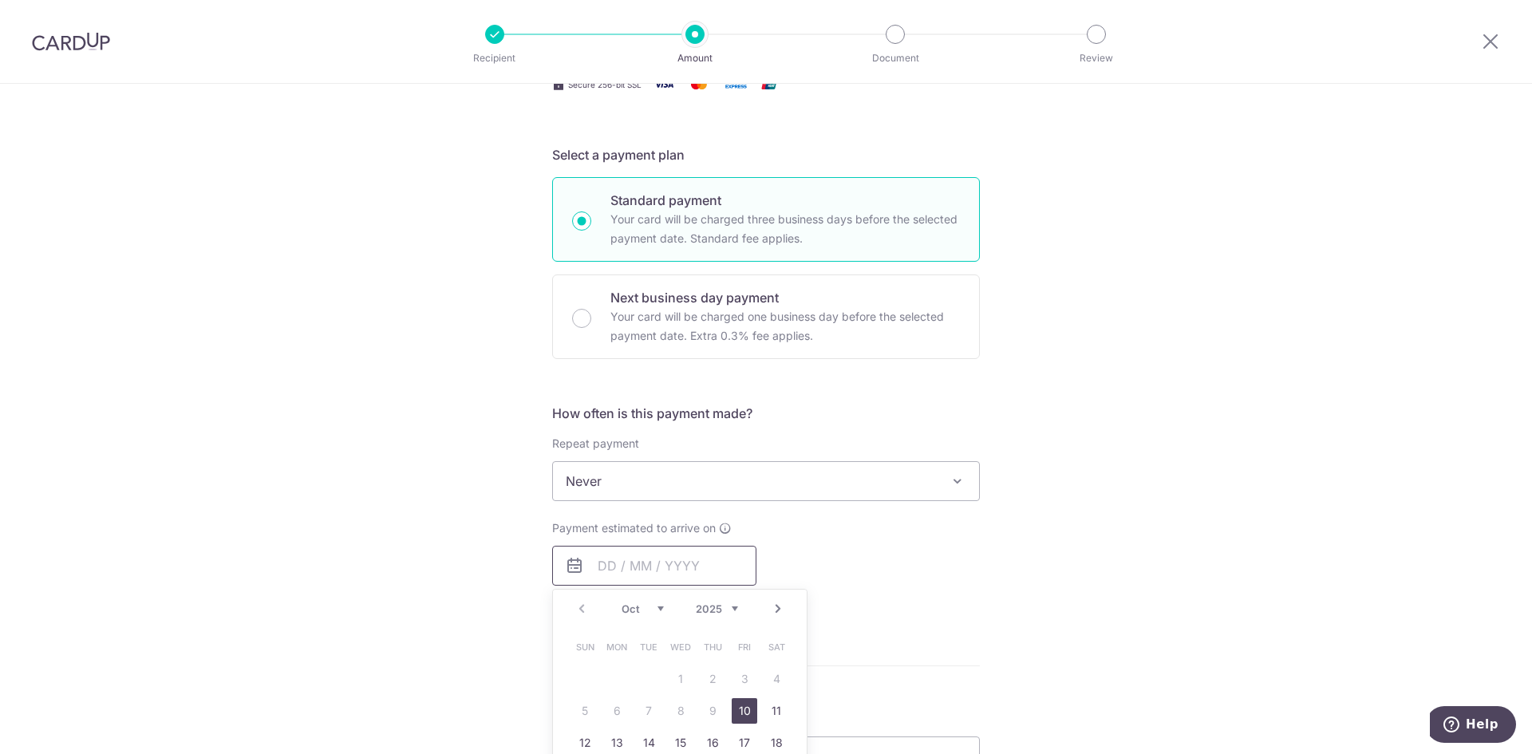
scroll to position [399, 0]
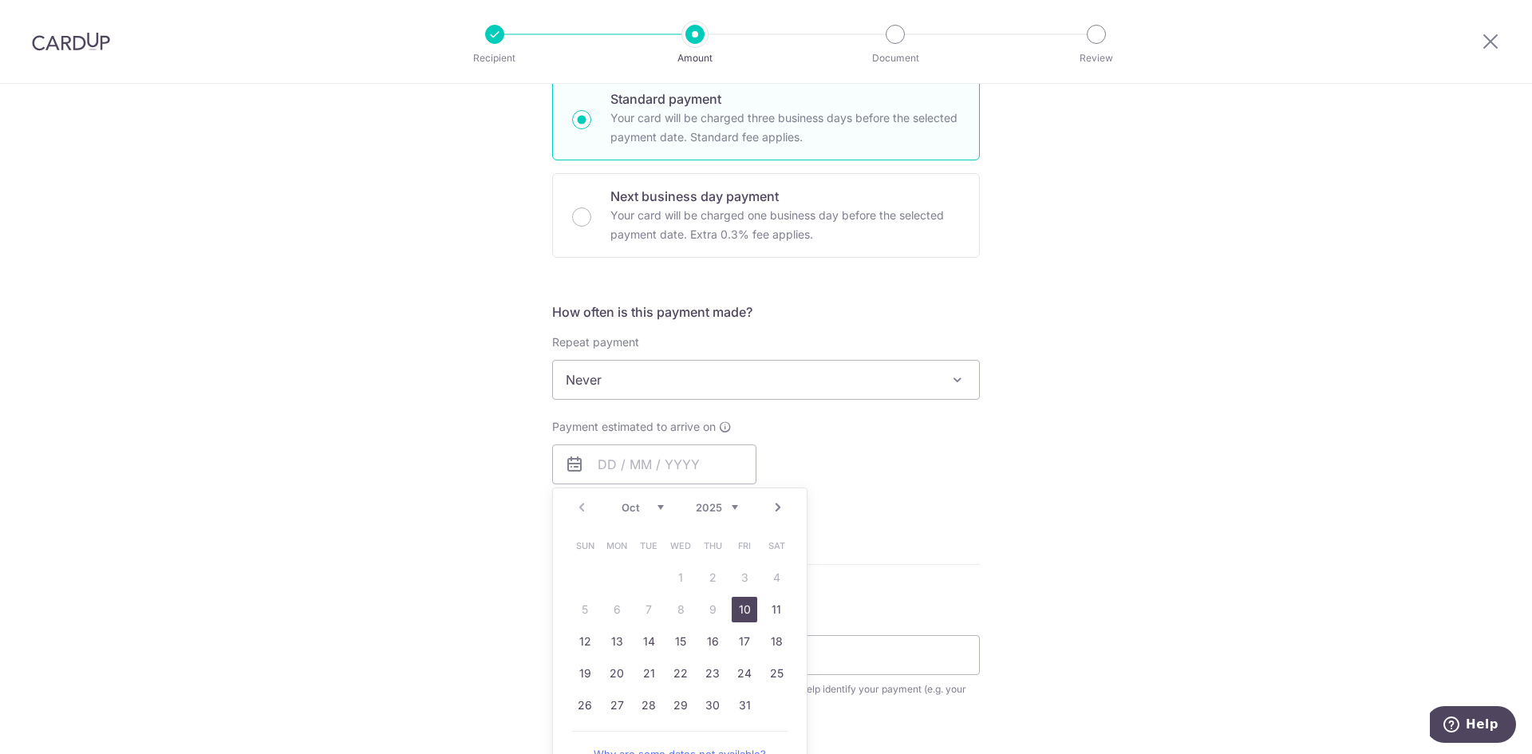
drag, startPoint x: 732, startPoint y: 614, endPoint x: 971, endPoint y: 447, distance: 291.2
click at [732, 614] on link "10" at bounding box center [745, 610] width 26 height 26
type input "[DATE]"
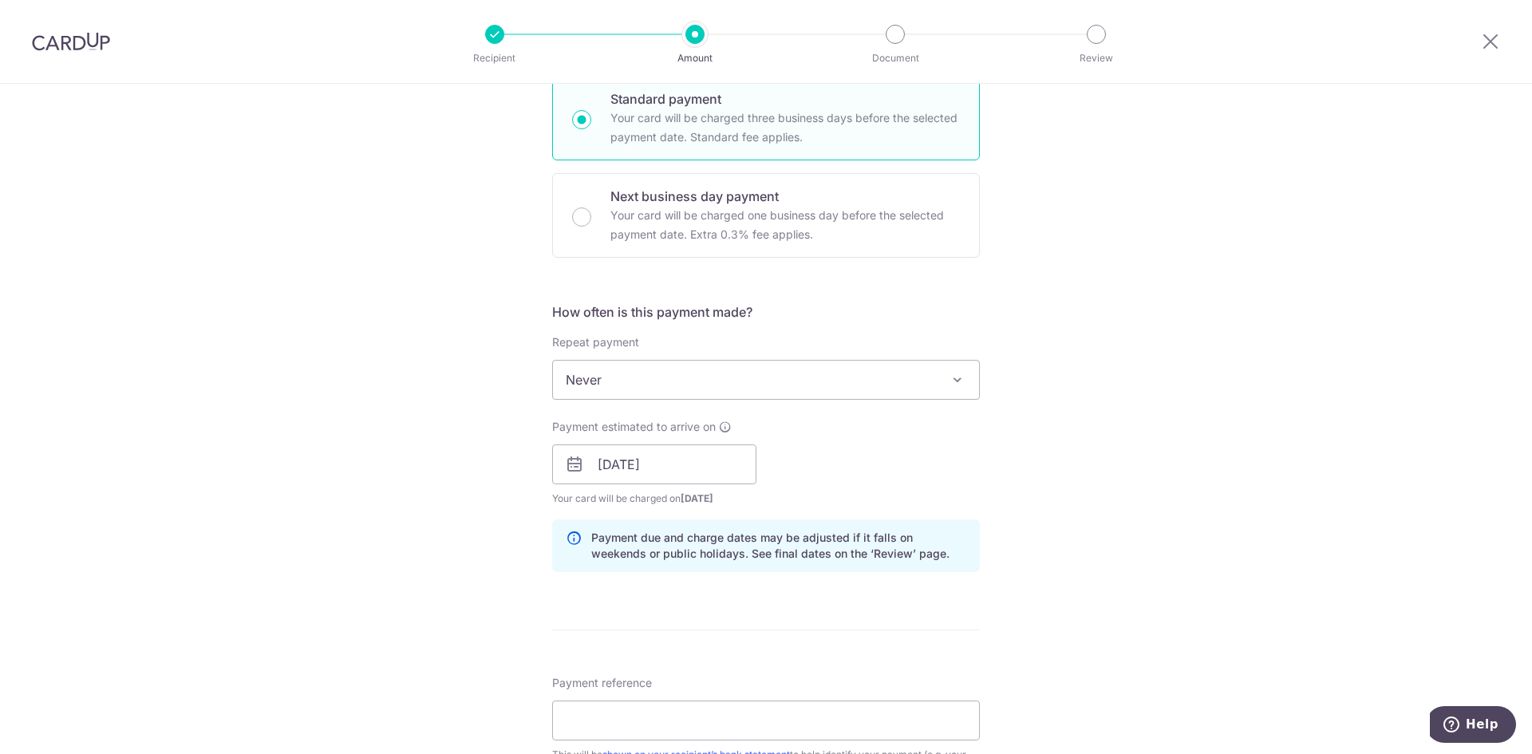
click at [985, 440] on div "Payment estimated to arrive on 10/10/2025 Prev Next Oct Nov Dec 2025 2026 2027 …" at bounding box center [766, 463] width 447 height 88
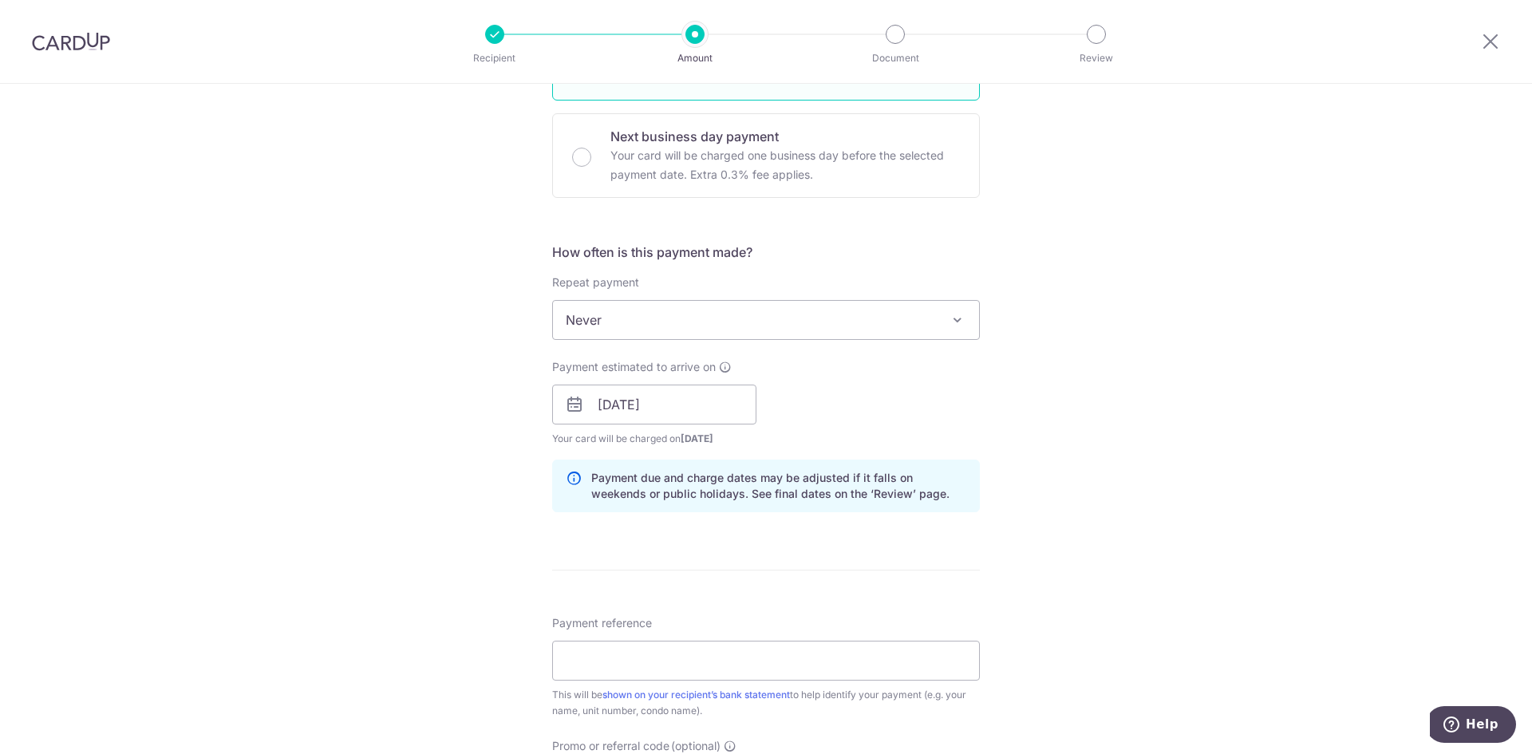
scroll to position [639, 0]
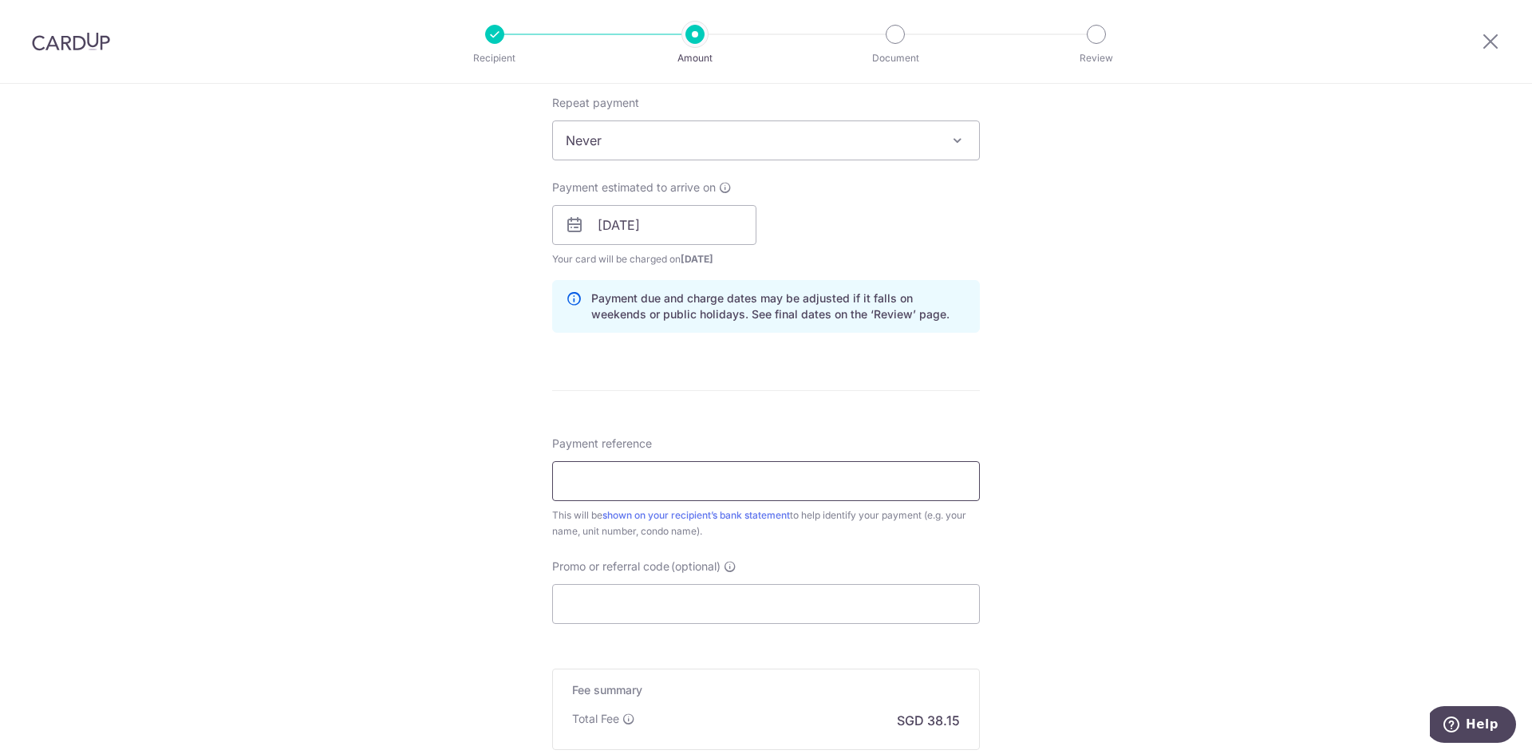
click at [745, 487] on input "Payment reference" at bounding box center [766, 481] width 428 height 40
type input "SkyWoods Blk 09 04-21"
click at [723, 595] on input "Promo or referral code (optional)" at bounding box center [766, 604] width 428 height 40
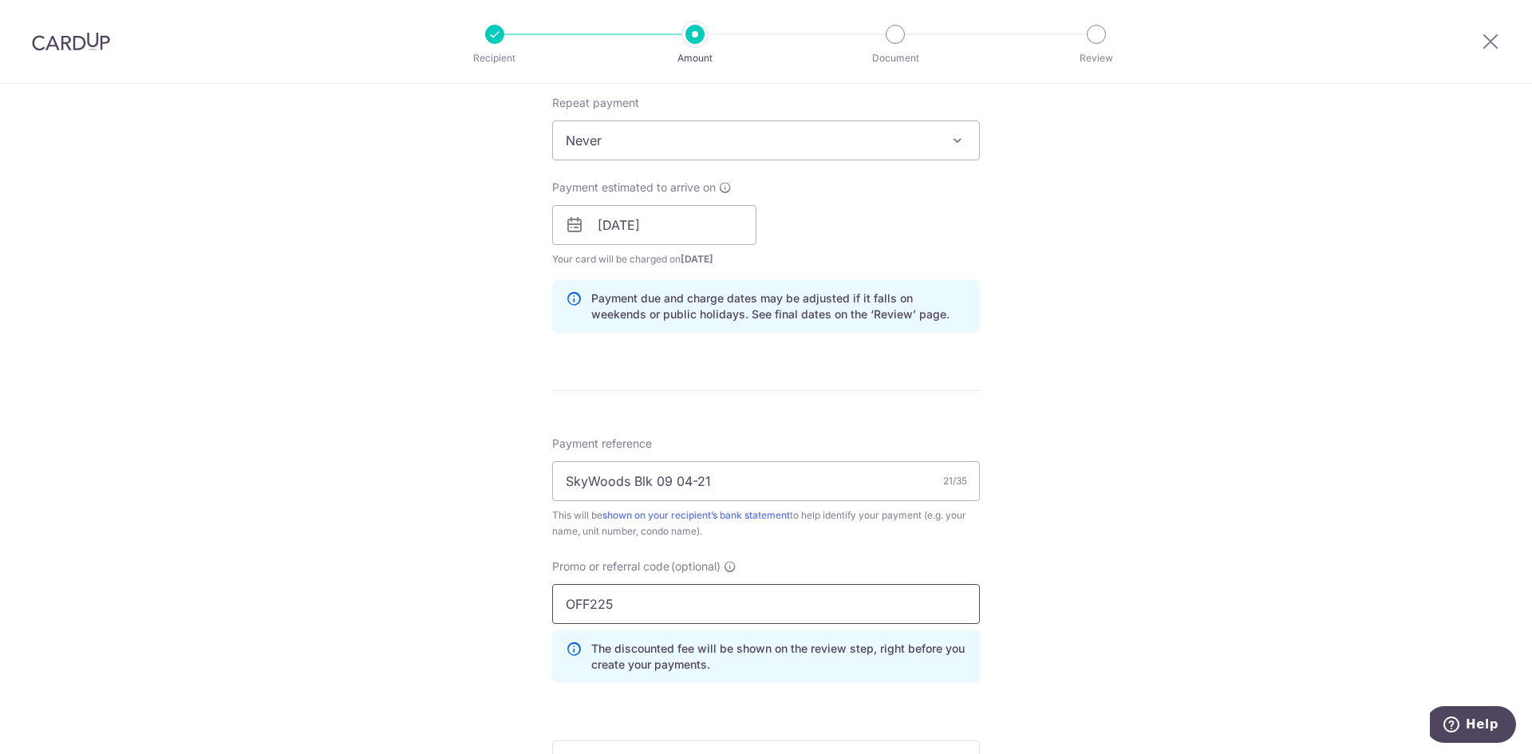
type input "OFF225"
click at [1234, 452] on div "Tell us more about your payment Enter payment amount SGD 1,155.98 1155.98 Selec…" at bounding box center [766, 235] width 1532 height 1581
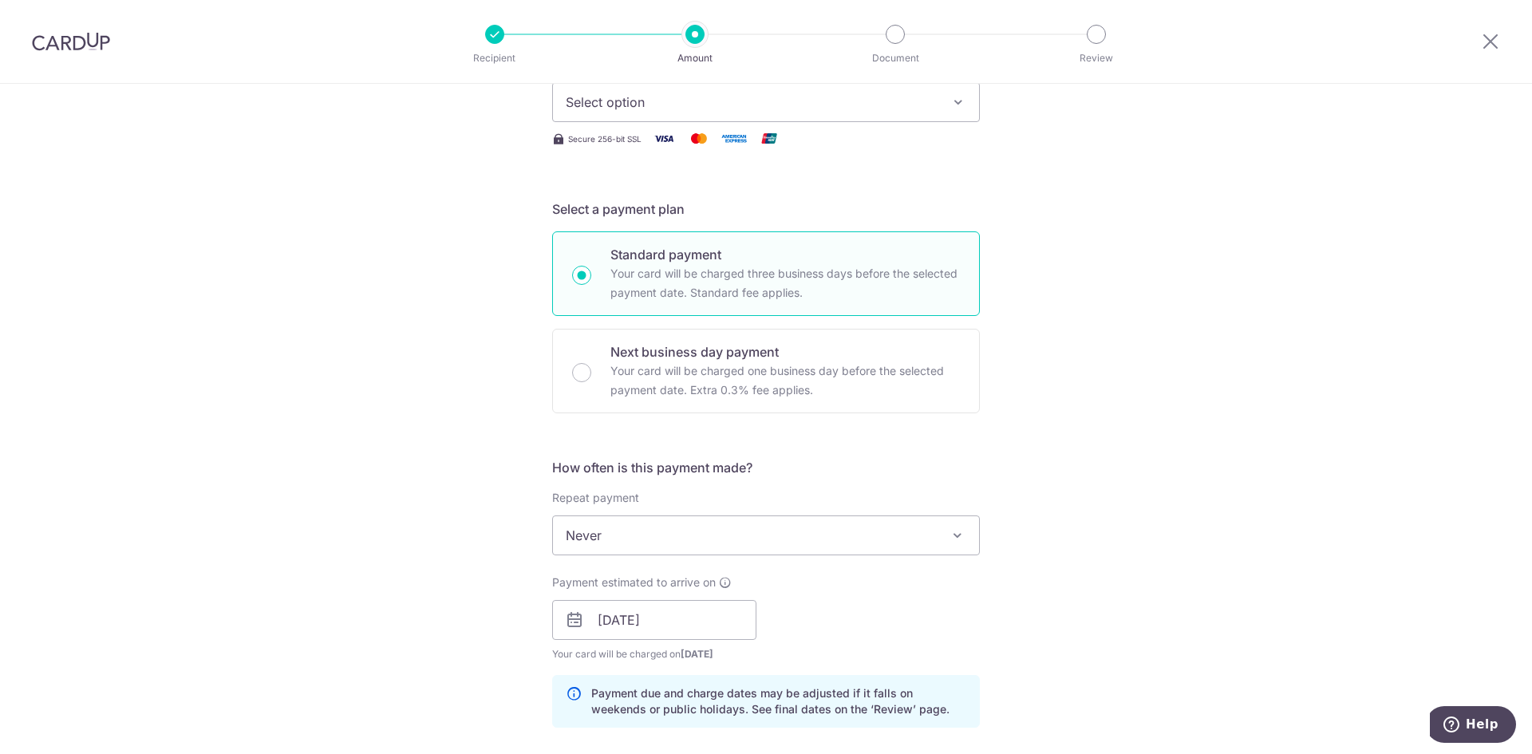
scroll to position [113, 0]
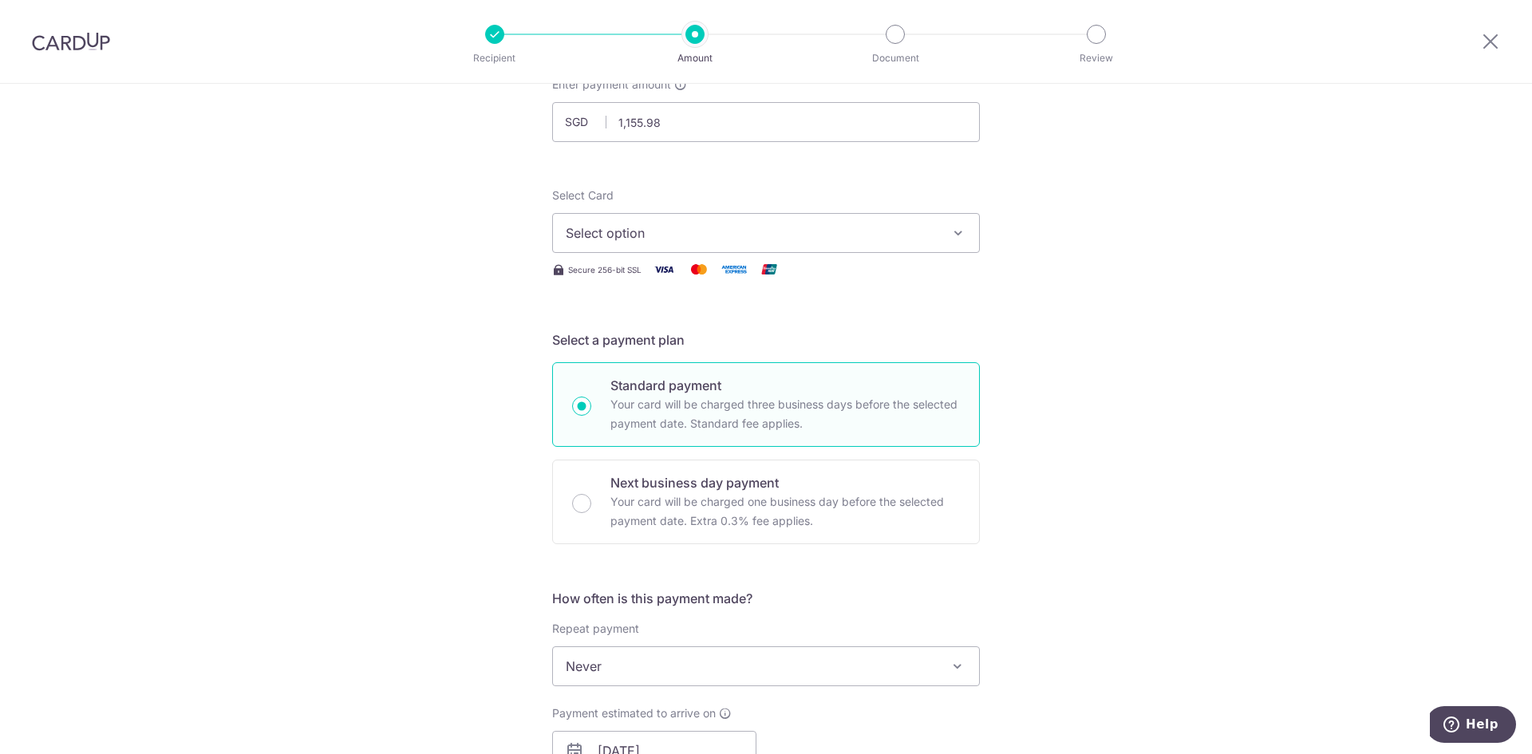
click at [1145, 281] on div "Tell us more about your payment Enter payment amount SGD 1,155.98 1155.98 Selec…" at bounding box center [766, 761] width 1532 height 1581
click at [875, 199] on div "Select Card Select option Add credit card Your Cards **** 0223" at bounding box center [766, 220] width 428 height 65
click at [858, 220] on button "Select option" at bounding box center [766, 233] width 428 height 40
click at [757, 345] on span "**** 0223" at bounding box center [766, 347] width 401 height 19
click at [1221, 336] on div "Tell us more about your payment Enter payment amount SGD 1,155.98 1155.98 Selec…" at bounding box center [766, 761] width 1532 height 1581
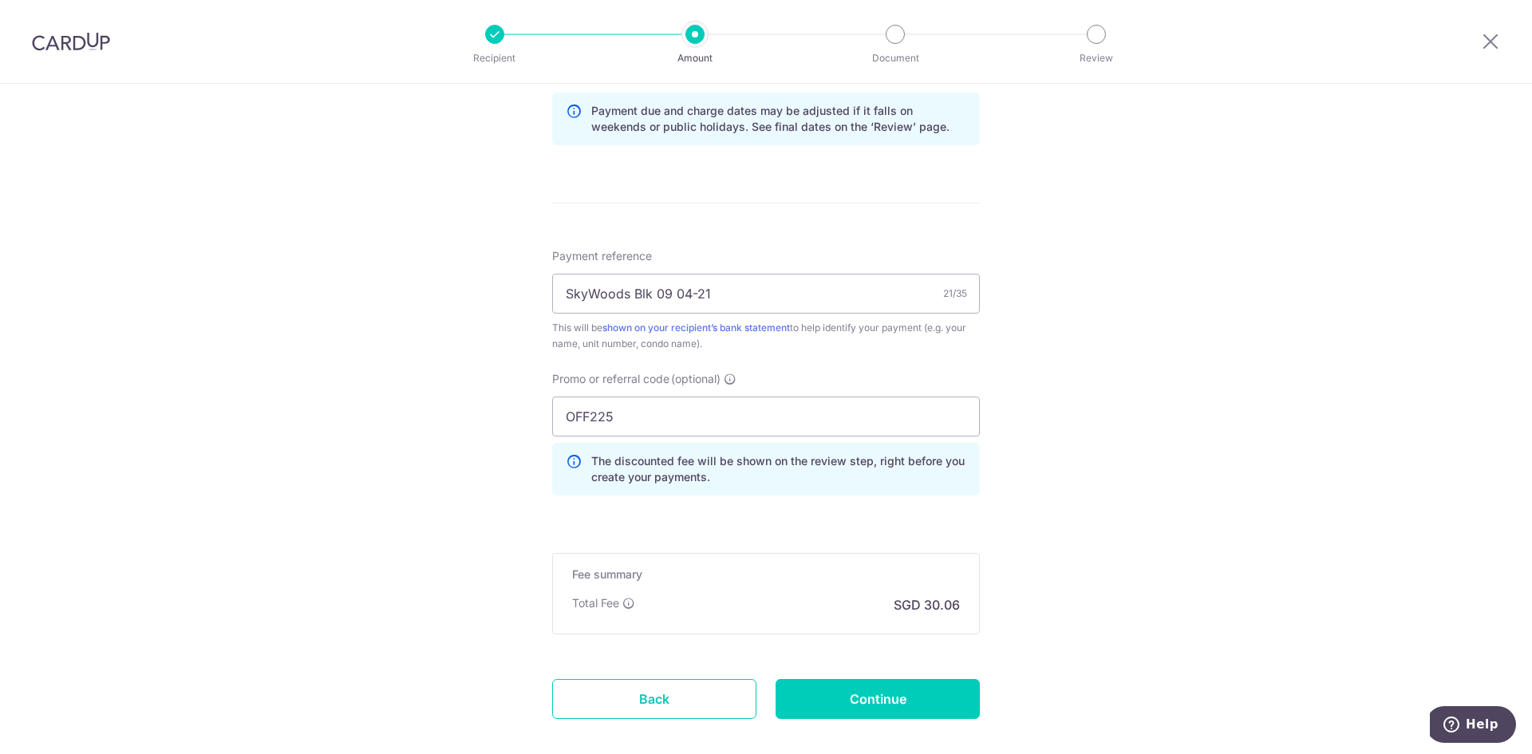
scroll to position [911, 0]
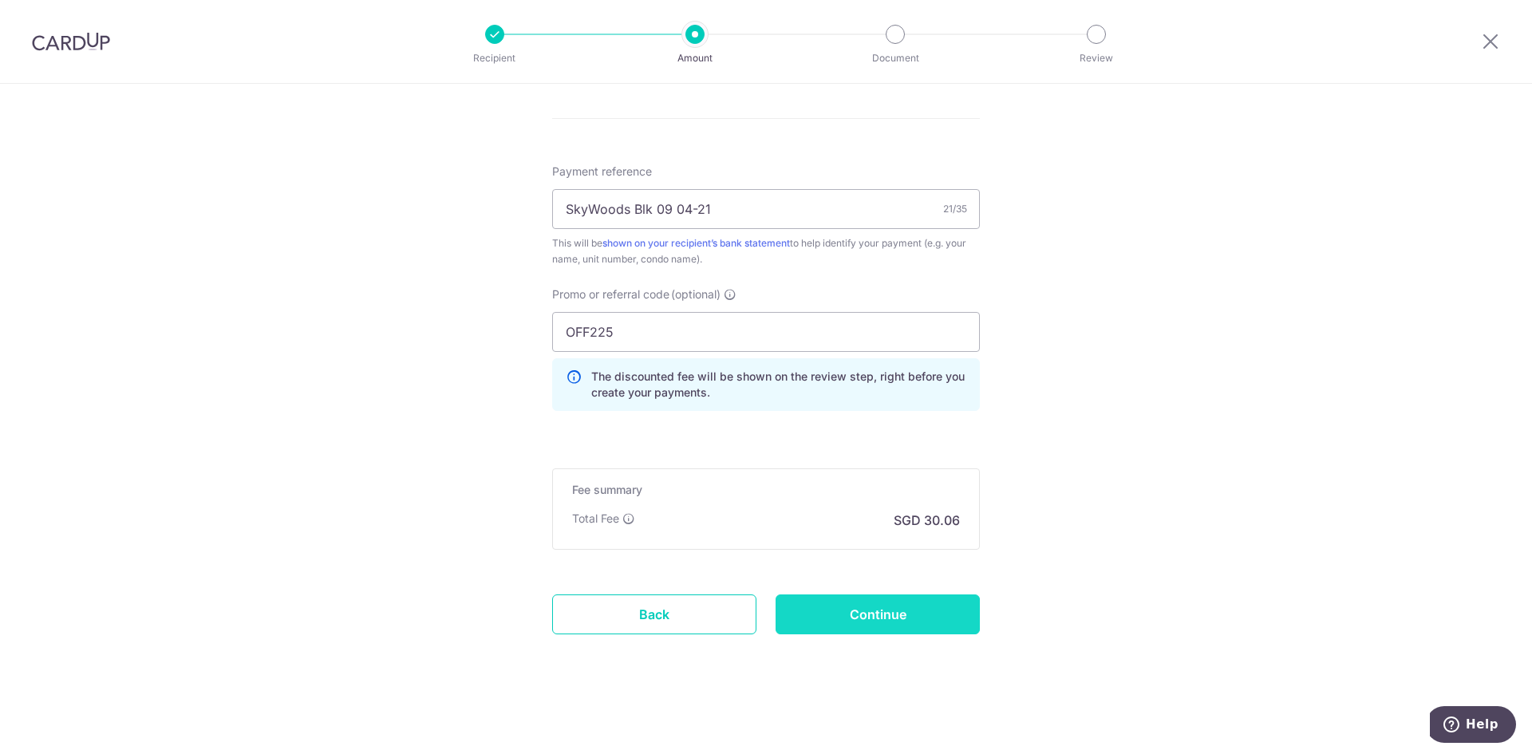
click at [860, 625] on input "Continue" at bounding box center [878, 615] width 204 height 40
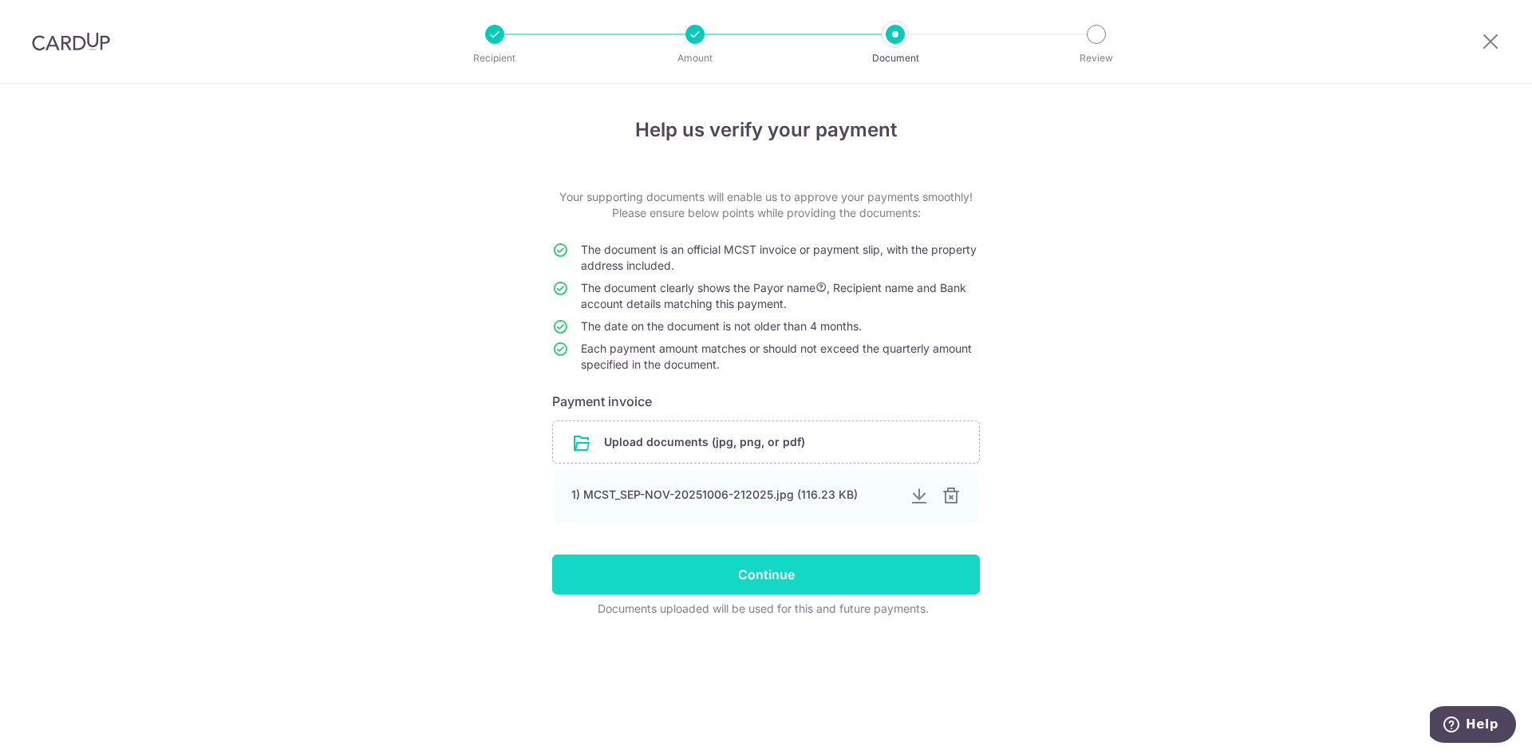
click at [912, 569] on input "Continue" at bounding box center [766, 575] width 428 height 40
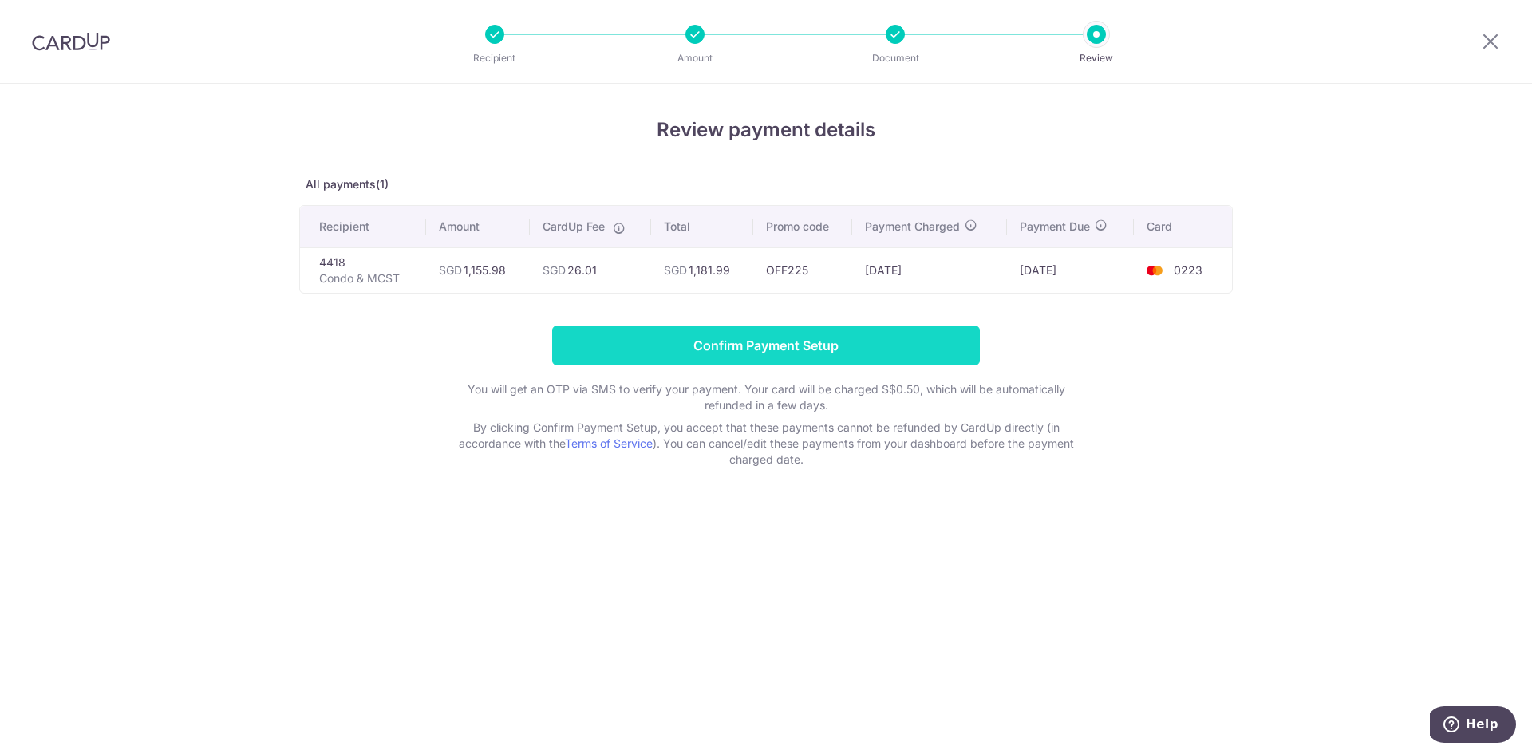
click at [882, 358] on input "Confirm Payment Setup" at bounding box center [766, 346] width 428 height 40
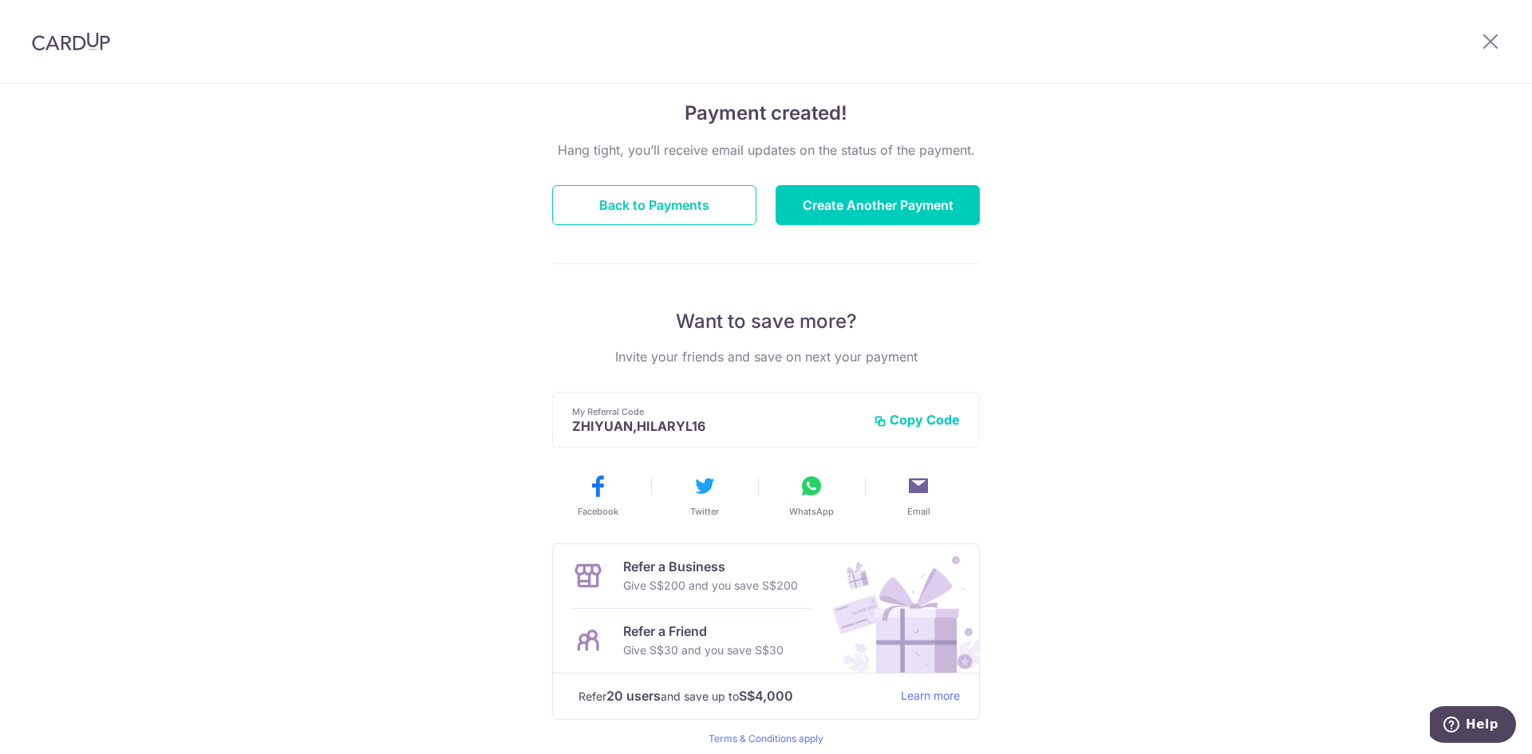
scroll to position [160, 0]
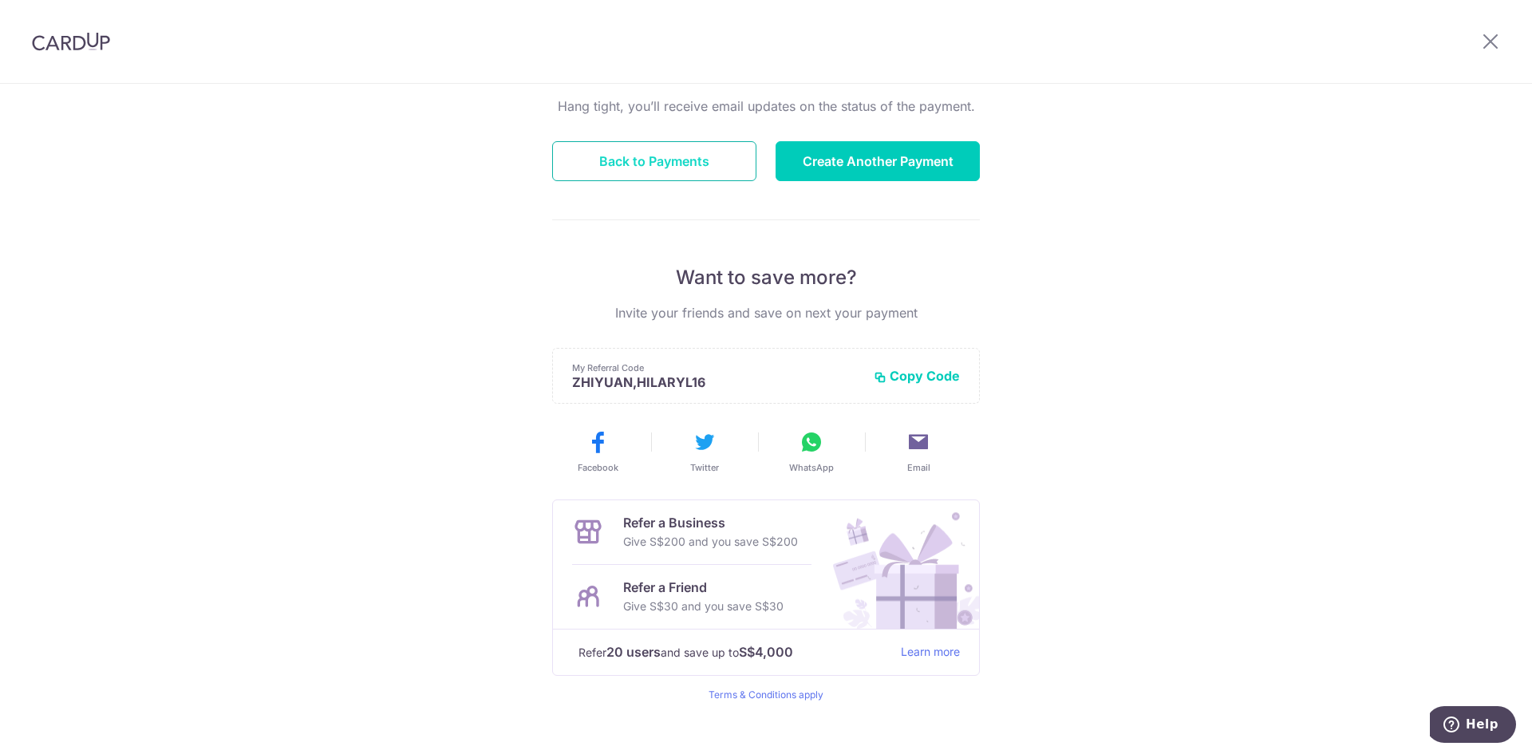
click at [703, 156] on button "Back to Payments" at bounding box center [654, 161] width 204 height 40
